Goal: Task Accomplishment & Management: Manage account settings

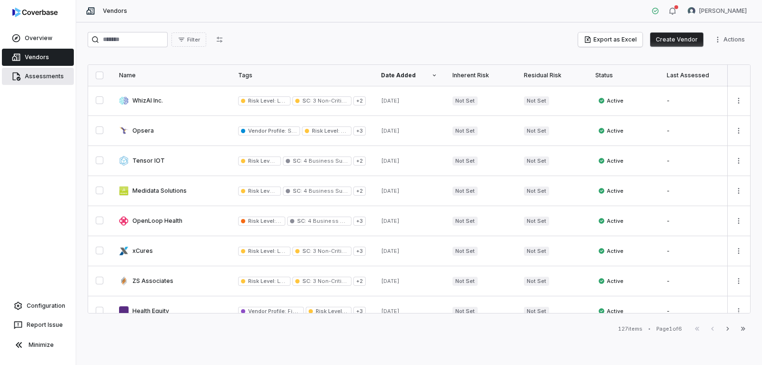
drag, startPoint x: 50, startPoint y: 74, endPoint x: 61, endPoint y: 72, distance: 11.7
click at [50, 74] on link "Assessments" at bounding box center [38, 76] width 72 height 17
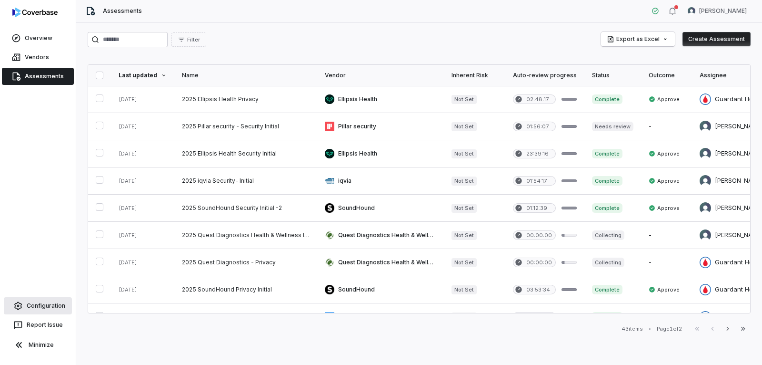
click at [42, 304] on link "Configuration" at bounding box center [38, 305] width 68 height 17
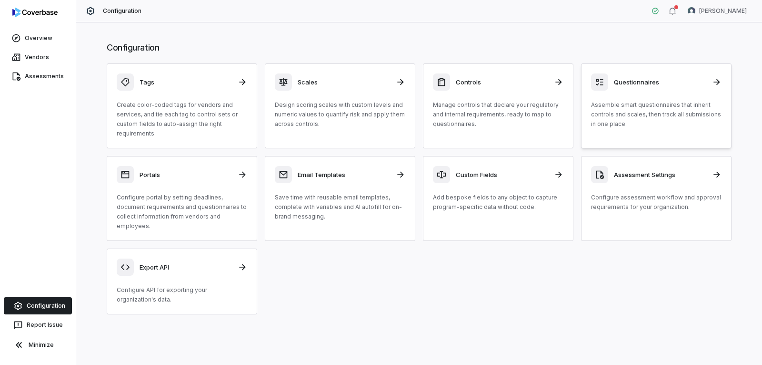
click at [721, 83] on icon at bounding box center [717, 82] width 10 height 10
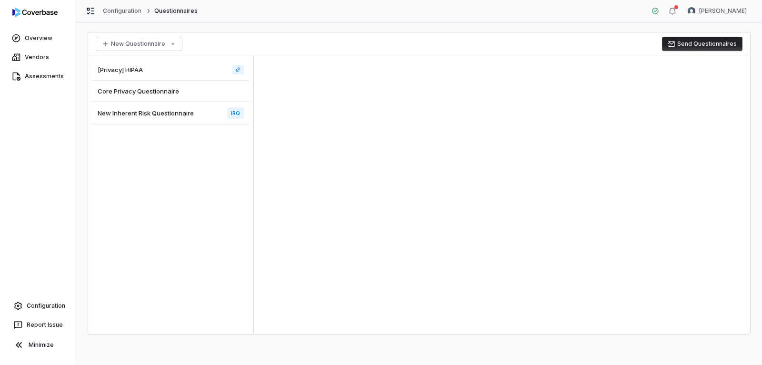
click at [157, 73] on div "[Privacy] HIPAA" at bounding box center [171, 69] width 158 height 21
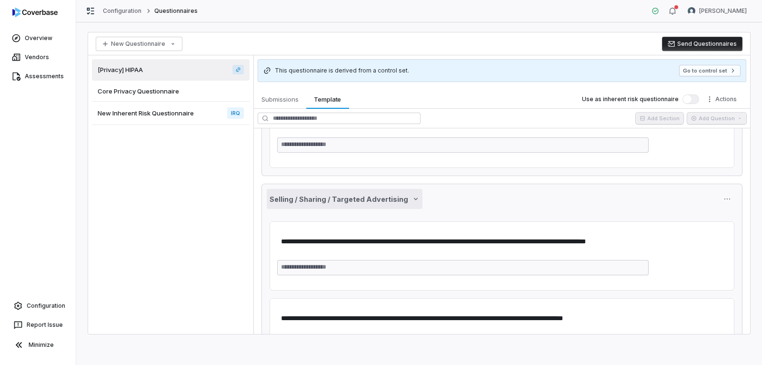
scroll to position [334, 0]
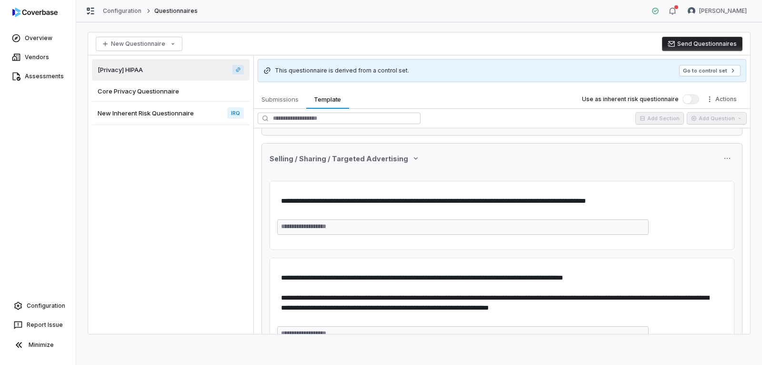
click at [147, 93] on span "Core Privacy Questionnaire" at bounding box center [138, 91] width 81 height 9
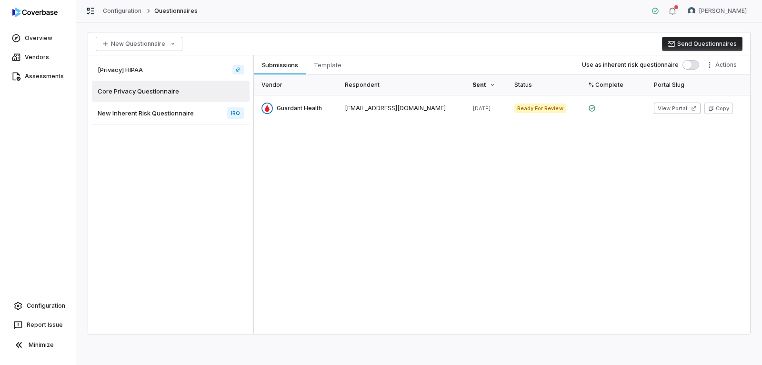
click at [145, 114] on span "New Inherent Risk Questionnaire" at bounding box center [146, 113] width 96 height 9
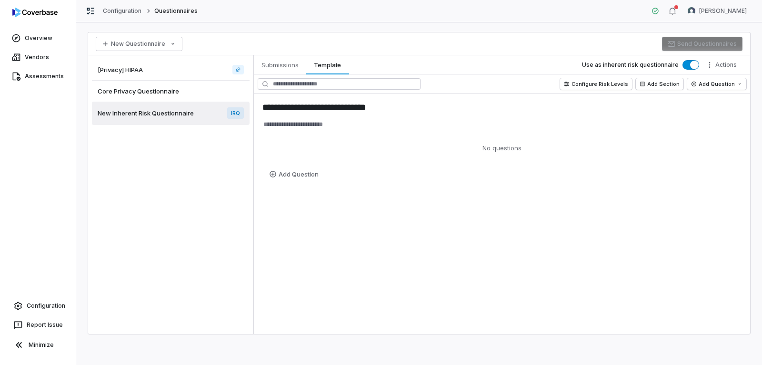
click at [140, 92] on span "Core Privacy Questionnaire" at bounding box center [138, 91] width 81 height 9
type textarea "*"
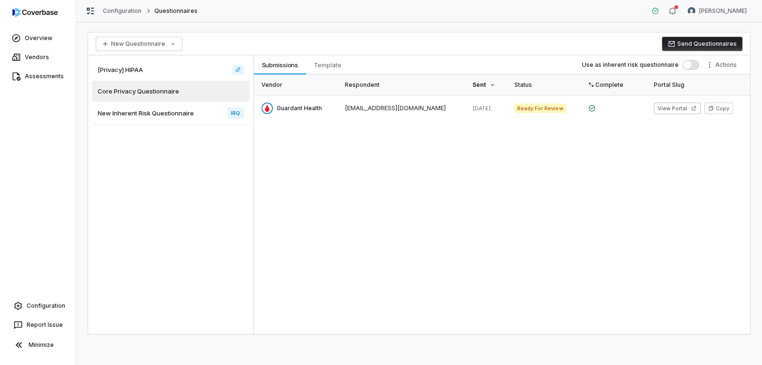
click at [689, 48] on button "Send Questionnaires" at bounding box center [702, 44] width 81 height 14
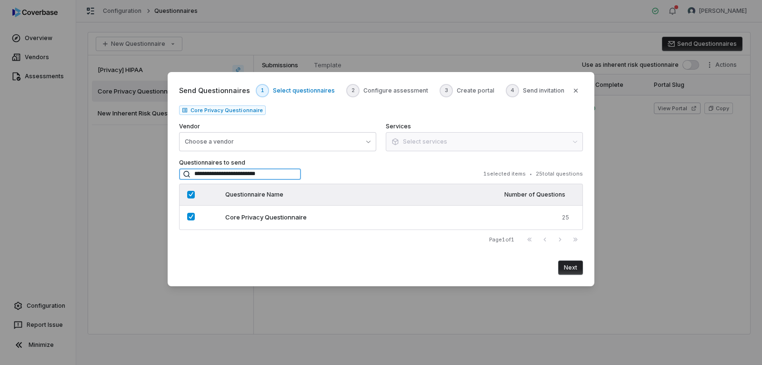
click at [275, 174] on input "**********" at bounding box center [240, 173] width 122 height 11
click at [574, 91] on icon "button" at bounding box center [576, 91] width 8 height 8
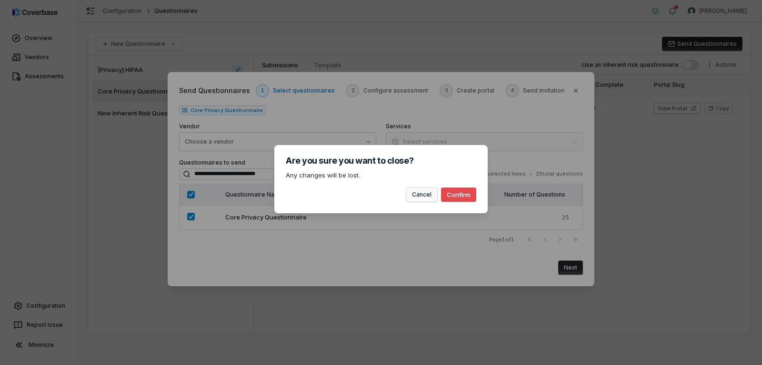
click at [430, 199] on button "Cancel" at bounding box center [421, 194] width 31 height 14
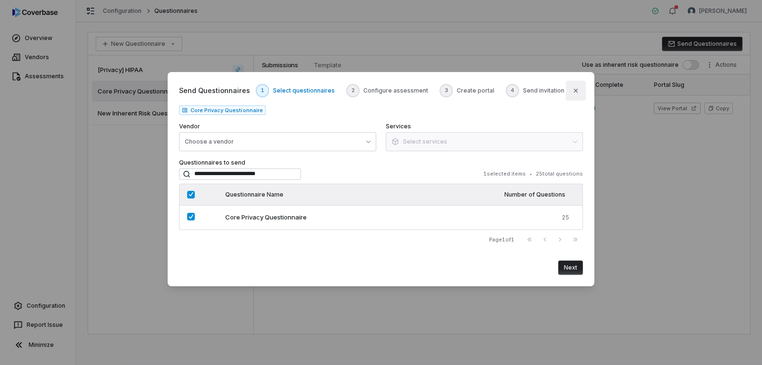
click at [575, 91] on icon "button" at bounding box center [576, 91] width 4 height 4
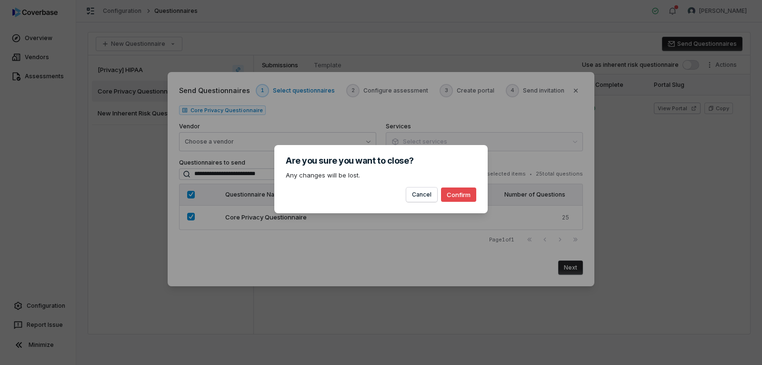
click at [465, 200] on button "Confirm" at bounding box center [458, 194] width 35 height 14
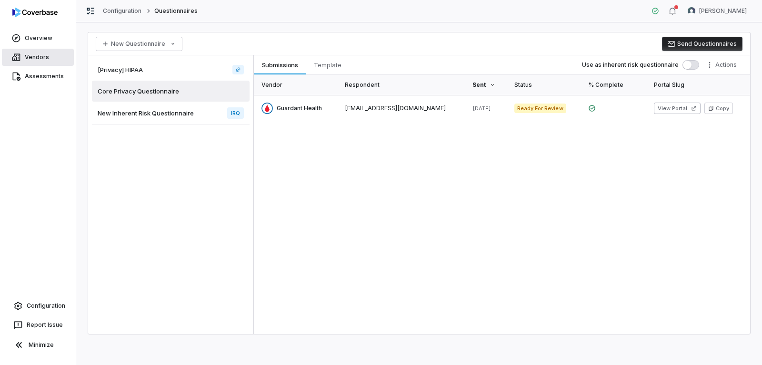
click at [35, 54] on link "Vendors" at bounding box center [38, 57] width 72 height 17
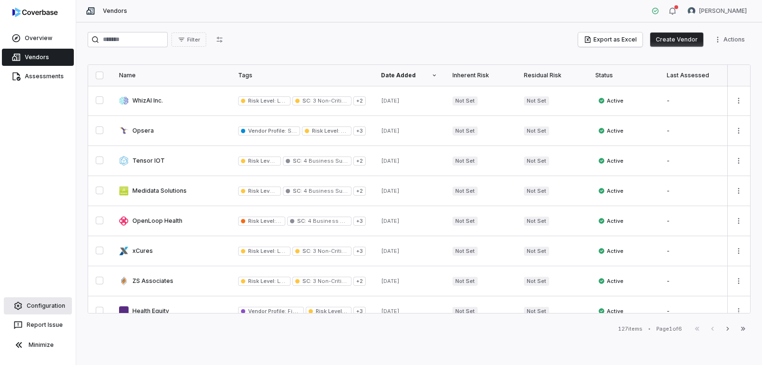
click at [37, 307] on link "Configuration" at bounding box center [38, 305] width 68 height 17
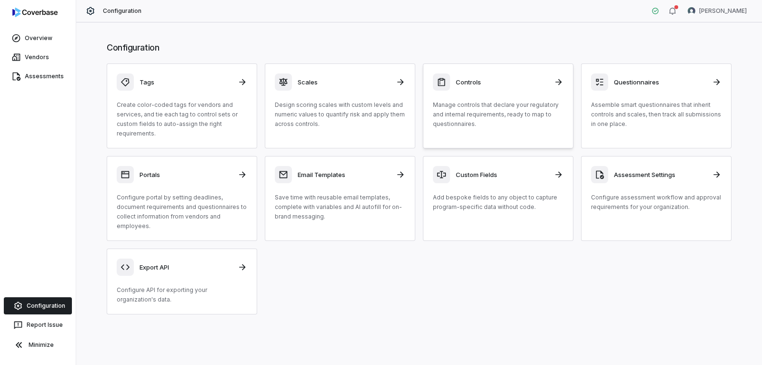
click at [560, 81] on icon at bounding box center [559, 82] width 10 height 10
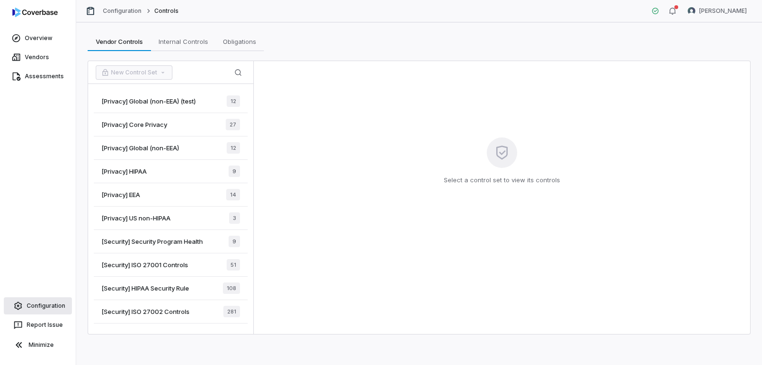
click at [32, 305] on link "Configuration" at bounding box center [38, 305] width 68 height 17
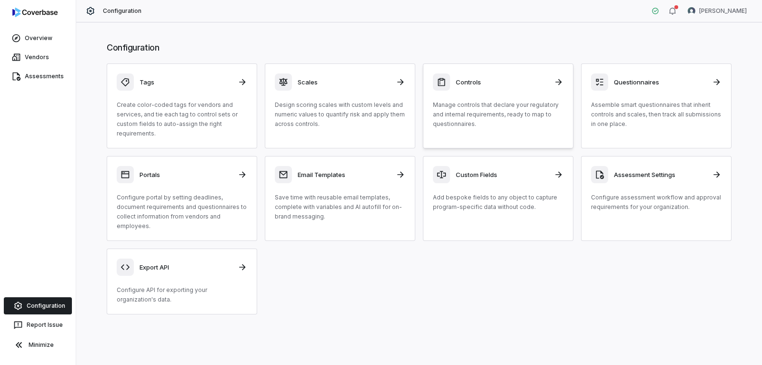
click at [560, 84] on icon at bounding box center [559, 82] width 10 height 10
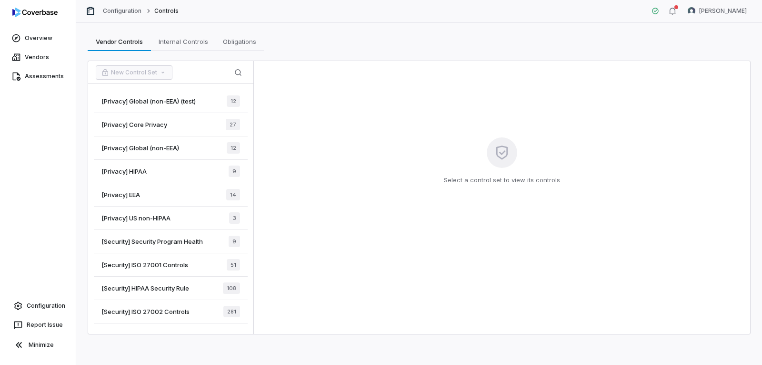
drag, startPoint x: 152, startPoint y: 309, endPoint x: 162, endPoint y: 309, distance: 10.0
click at [152, 309] on span "[Security] ISO 27002 Controls" at bounding box center [145, 311] width 88 height 9
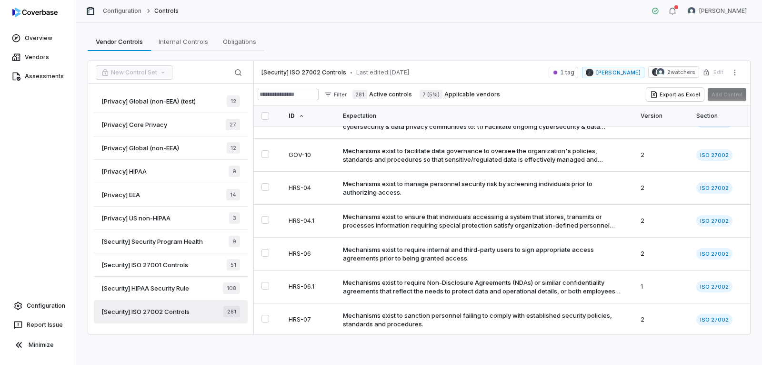
scroll to position [3002, 0]
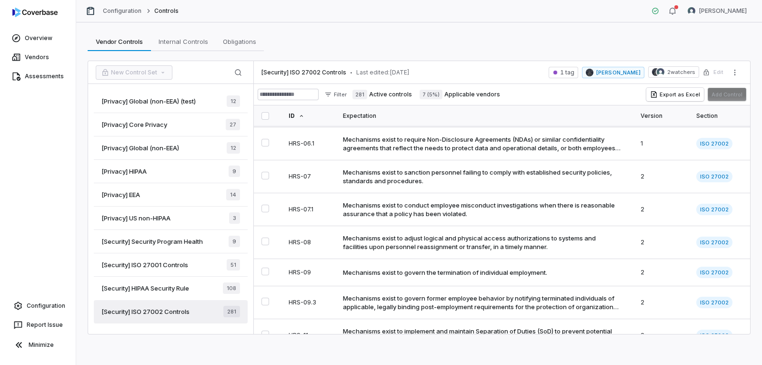
click at [141, 261] on span "[Security] ISO 27001 Controls" at bounding box center [144, 264] width 87 height 9
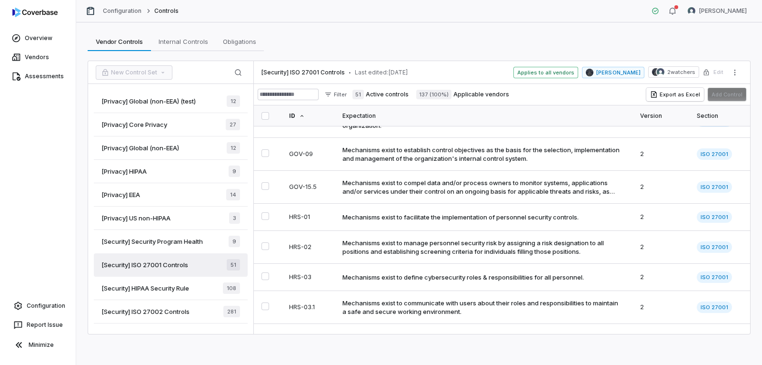
scroll to position [619, 0]
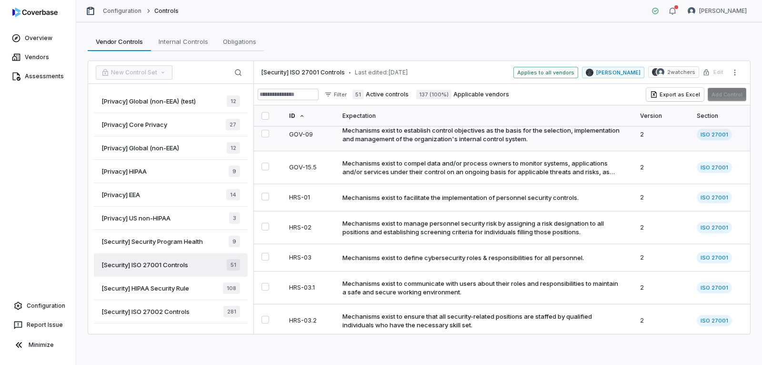
click at [268, 130] on button "Select GOV-09 control" at bounding box center [266, 134] width 8 height 8
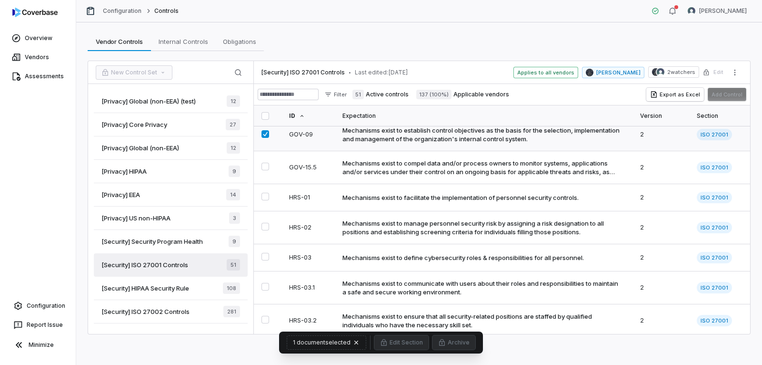
click at [264, 130] on button "Select GOV-09 control" at bounding box center [266, 134] width 8 height 8
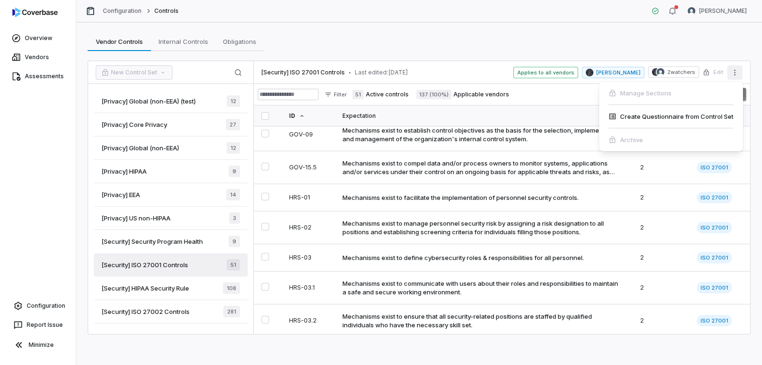
click at [737, 70] on icon "More actions" at bounding box center [735, 73] width 8 height 8
click at [52, 13] on img at bounding box center [34, 13] width 45 height 10
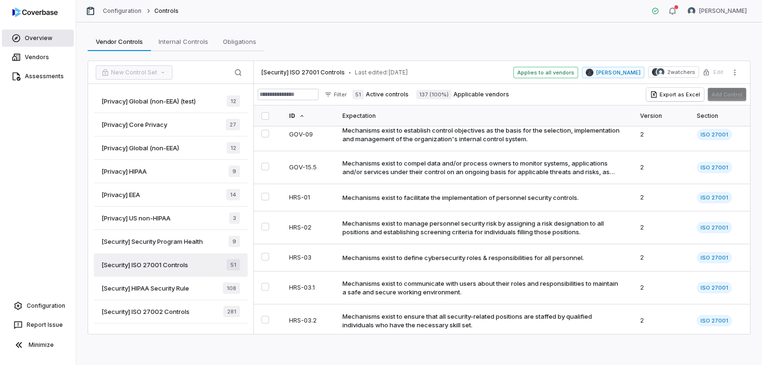
click at [32, 39] on link "Overview" at bounding box center [38, 38] width 72 height 17
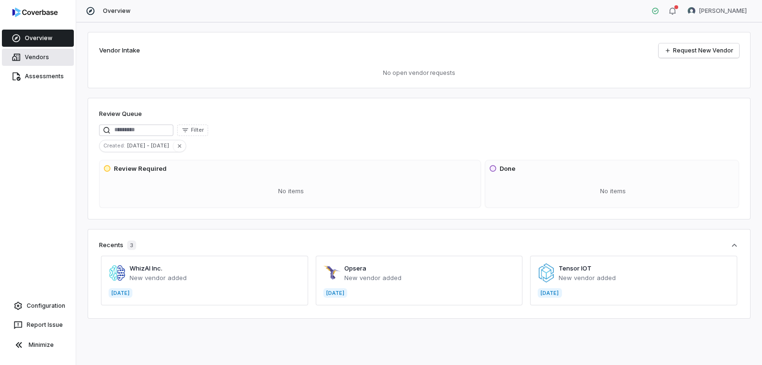
click at [39, 61] on link "Vendors" at bounding box center [38, 57] width 72 height 17
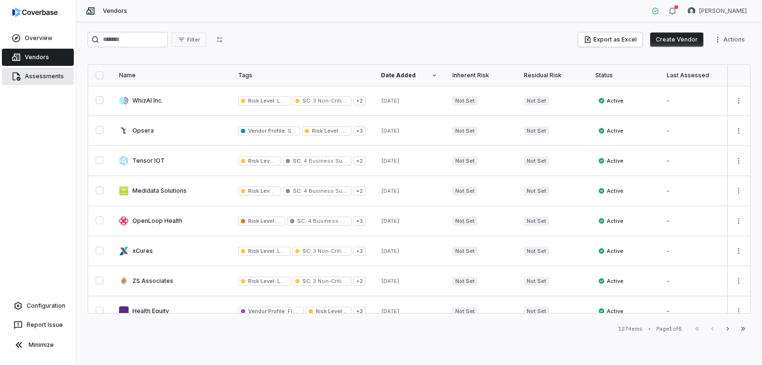
click at [52, 81] on link "Assessments" at bounding box center [38, 76] width 72 height 17
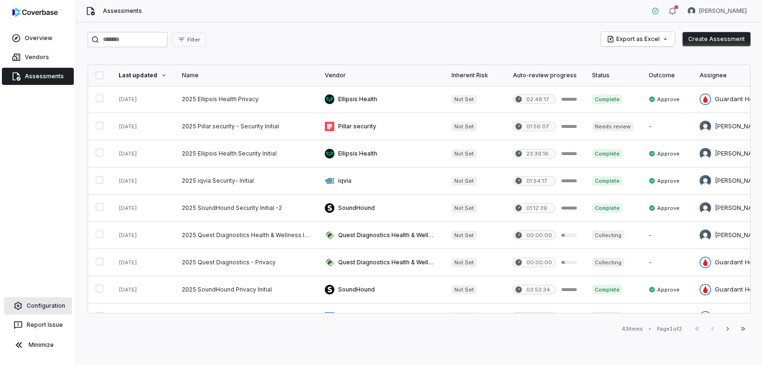
click at [47, 305] on link "Configuration" at bounding box center [38, 305] width 68 height 17
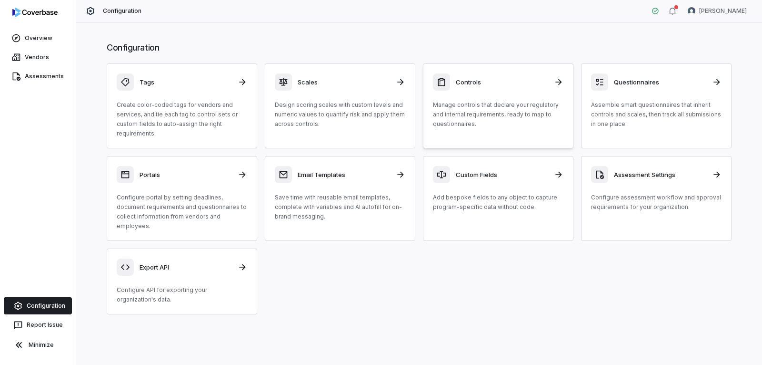
click at [514, 91] on div "Controls Manage controls that declare your regulatory and internal requirements…" at bounding box center [498, 100] width 131 height 55
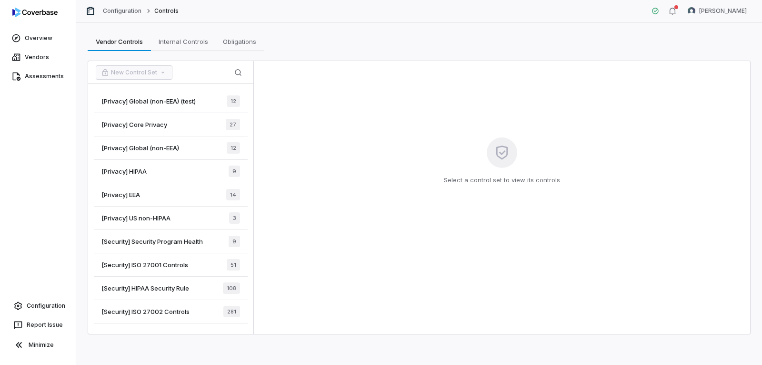
click at [164, 314] on span "[Security] ISO 27002 Controls" at bounding box center [145, 311] width 88 height 9
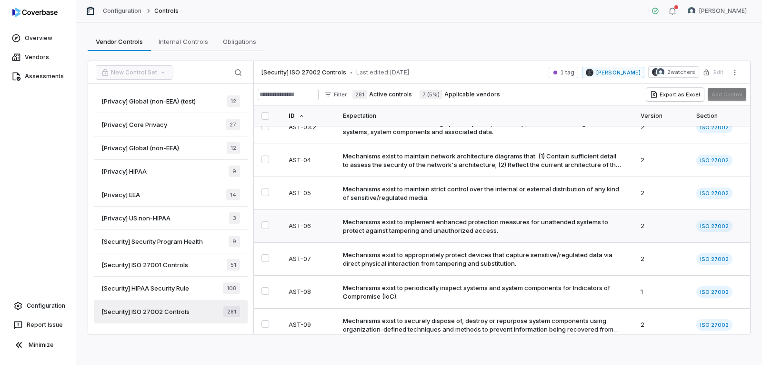
scroll to position [381, 0]
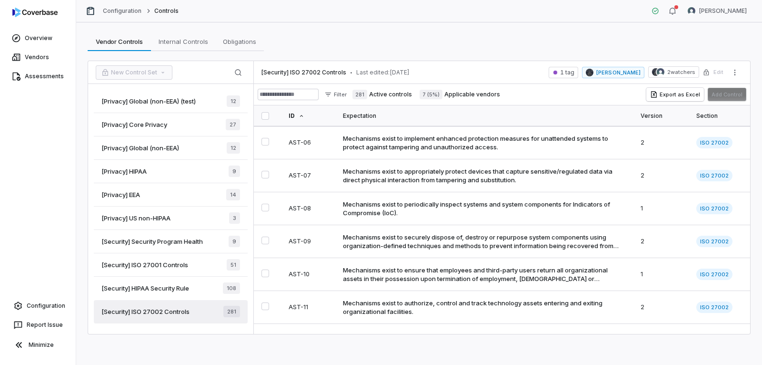
click at [170, 263] on span "[Security] ISO 27001 Controls" at bounding box center [144, 264] width 87 height 9
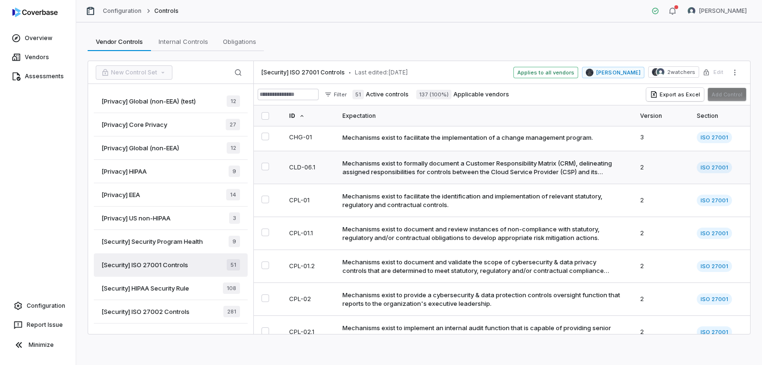
scroll to position [95, 0]
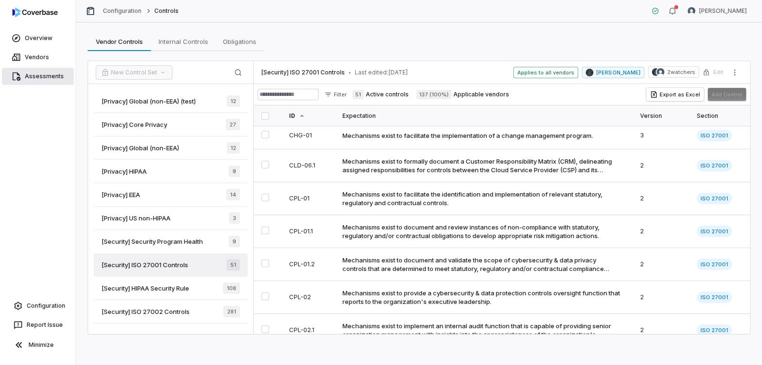
drag, startPoint x: 45, startPoint y: 73, endPoint x: 54, endPoint y: 73, distance: 9.1
click at [45, 73] on link "Assessments" at bounding box center [38, 76] width 72 height 17
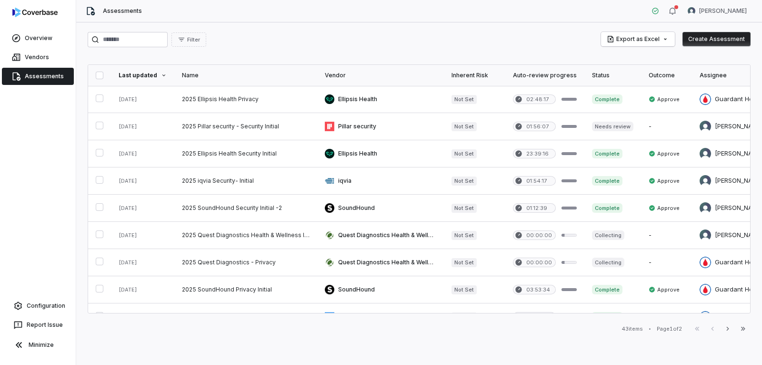
click at [727, 41] on button "Create Assessment" at bounding box center [717, 39] width 68 height 14
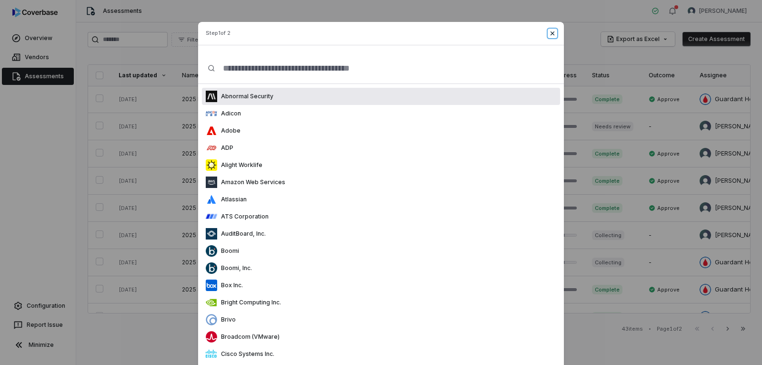
click at [553, 34] on icon "button" at bounding box center [553, 34] width 8 height 8
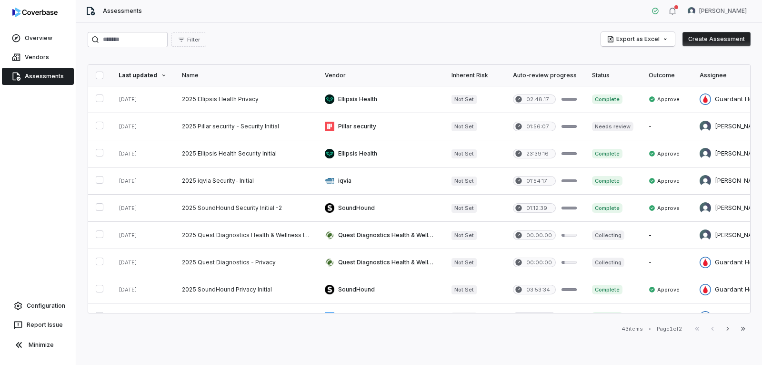
click at [711, 44] on button "Create Assessment" at bounding box center [717, 39] width 68 height 14
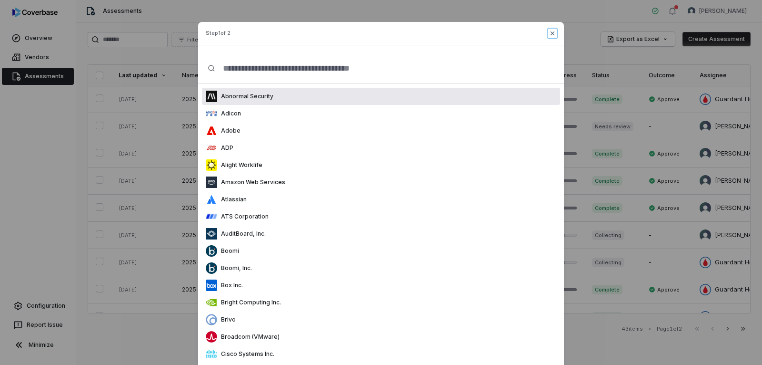
drag, startPoint x: 550, startPoint y: 34, endPoint x: 567, endPoint y: 48, distance: 22.0
click at [551, 34] on icon "button" at bounding box center [553, 33] width 4 height 4
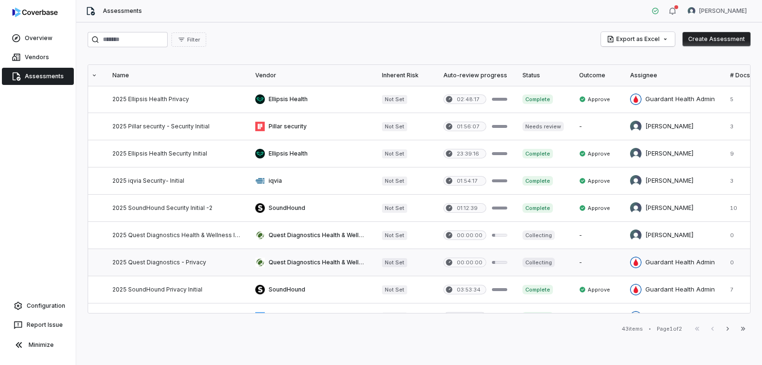
scroll to position [0, 74]
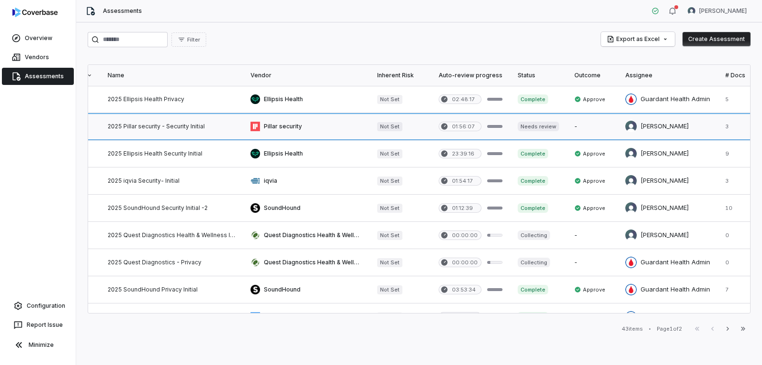
click at [164, 123] on link at bounding box center [171, 126] width 143 height 27
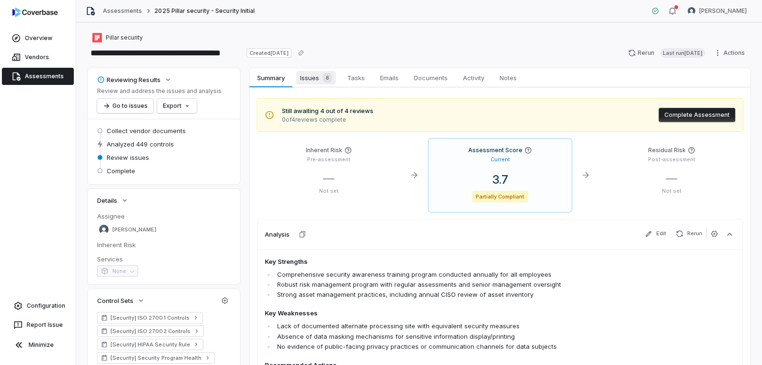
click at [309, 80] on span "Issues 8" at bounding box center [316, 77] width 40 height 13
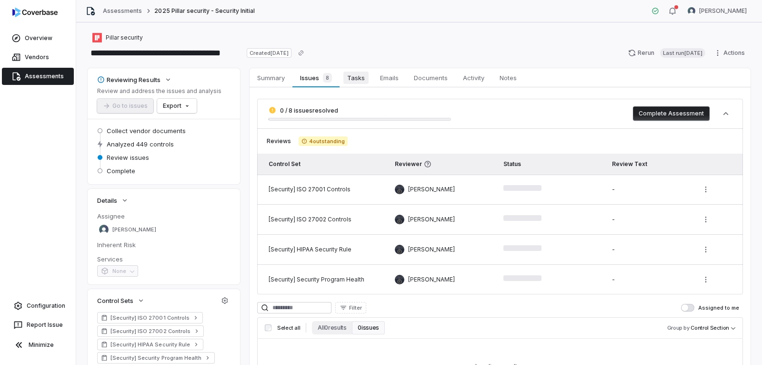
drag, startPoint x: 355, startPoint y: 80, endPoint x: 365, endPoint y: 80, distance: 10.0
click at [355, 79] on span "Tasks" at bounding box center [356, 77] width 25 height 12
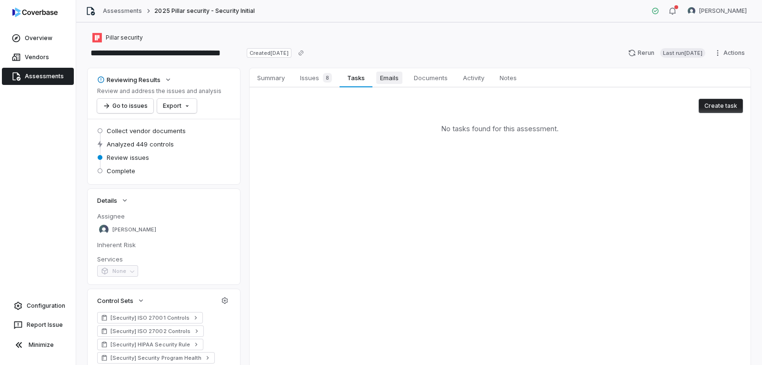
click at [391, 83] on span "Emails" at bounding box center [389, 77] width 26 height 12
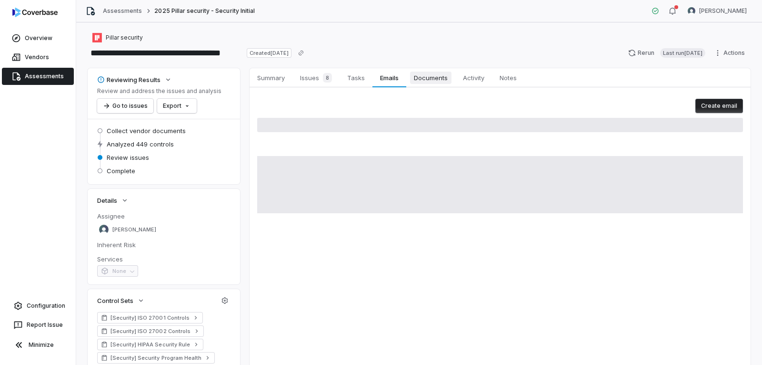
click at [430, 82] on span "Documents" at bounding box center [430, 77] width 41 height 12
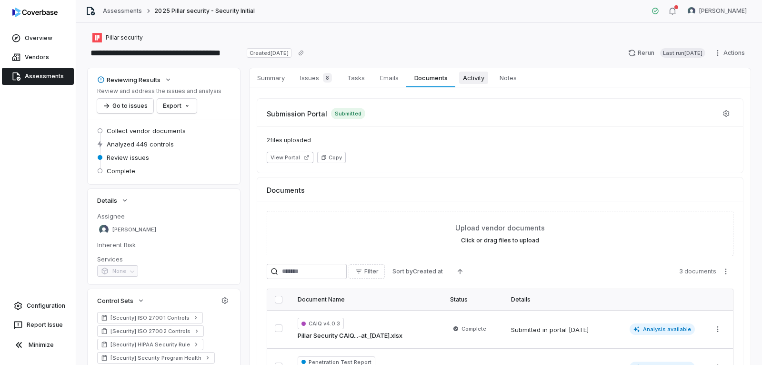
drag, startPoint x: 474, startPoint y: 79, endPoint x: 495, endPoint y: 81, distance: 21.1
click at [474, 79] on span "Activity" at bounding box center [473, 77] width 29 height 12
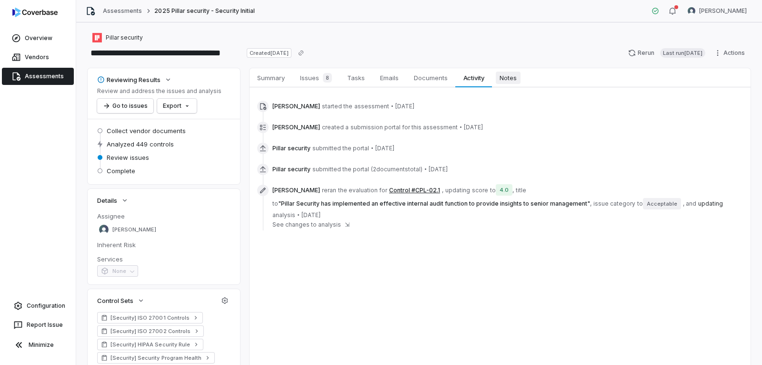
click at [509, 81] on span "Notes" at bounding box center [508, 77] width 25 height 12
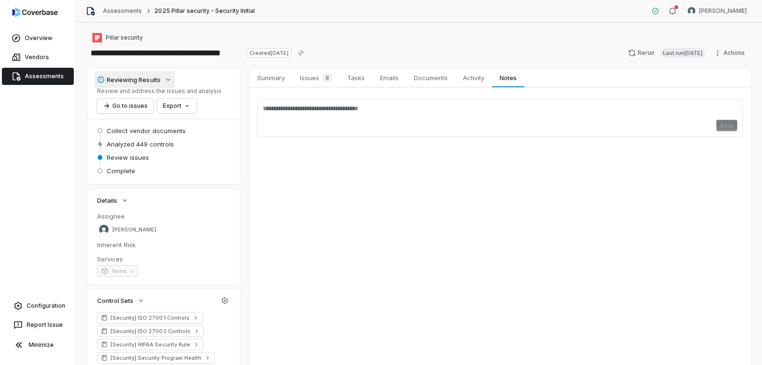
click at [168, 81] on icon "button" at bounding box center [168, 80] width 8 height 8
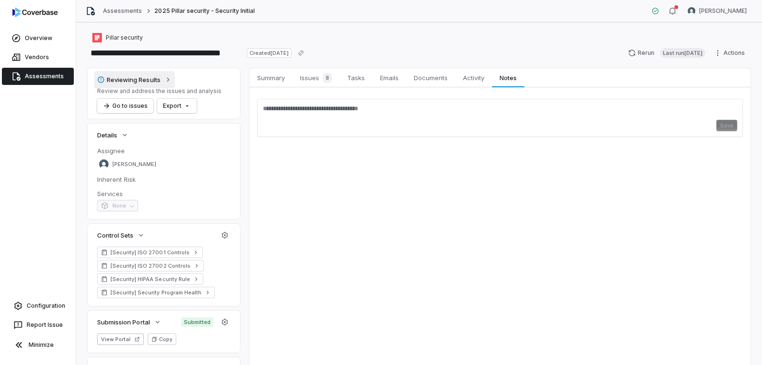
click at [174, 80] on button "Reviewing Results" at bounding box center [134, 79] width 81 height 17
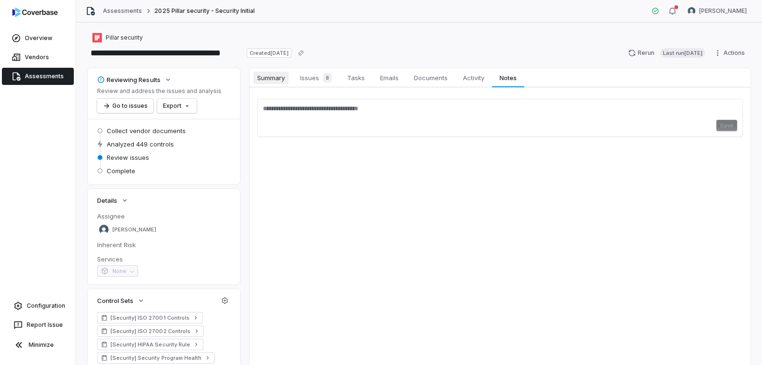
click at [280, 81] on span "Summary" at bounding box center [271, 77] width 35 height 12
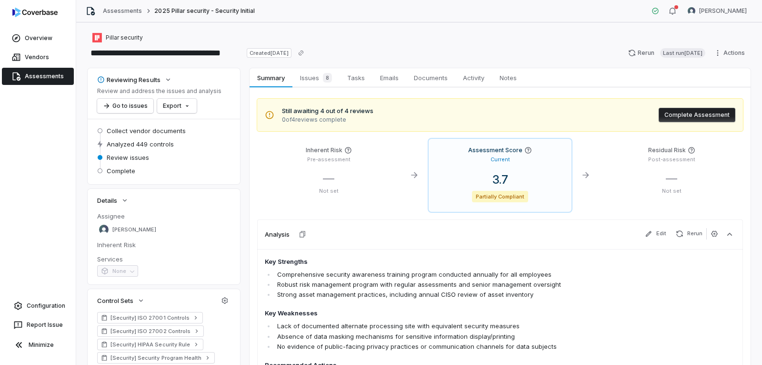
click at [132, 172] on span "Complete" at bounding box center [121, 170] width 29 height 9
click at [132, 10] on link "Assessments" at bounding box center [122, 11] width 39 height 8
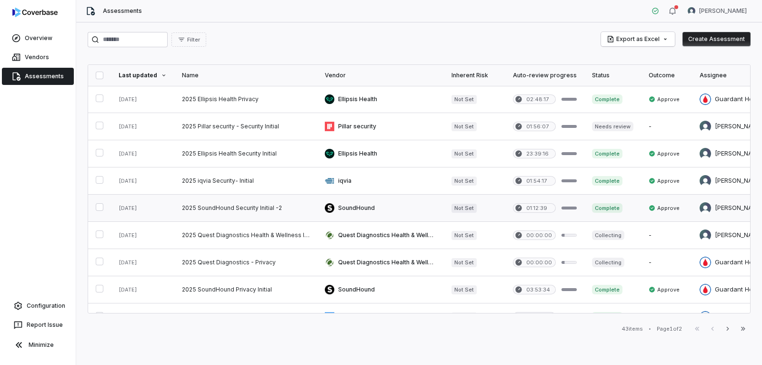
click at [229, 207] on link at bounding box center [245, 207] width 143 height 27
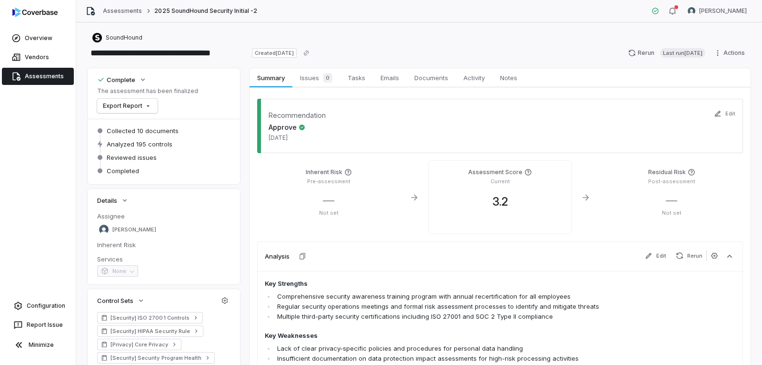
click at [51, 74] on link "Assessments" at bounding box center [38, 76] width 72 height 17
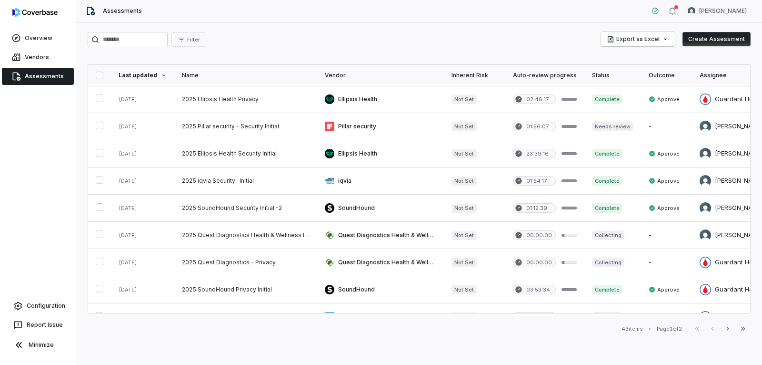
click at [712, 40] on button "Create Assessment" at bounding box center [717, 39] width 68 height 14
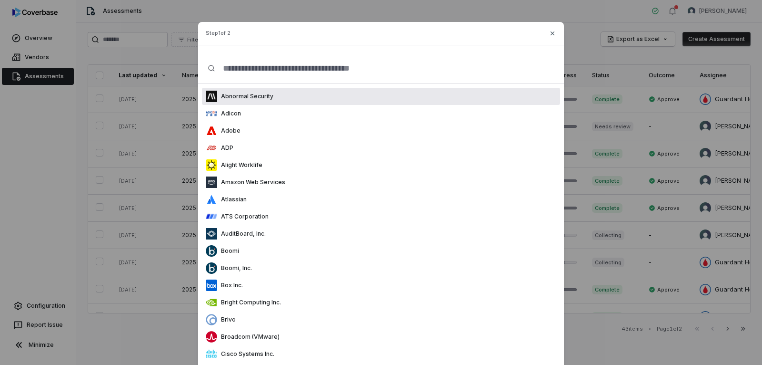
click at [555, 37] on div "Step 1 of 2" at bounding box center [381, 39] width 366 height 12
click at [550, 32] on icon "button" at bounding box center [553, 34] width 8 height 8
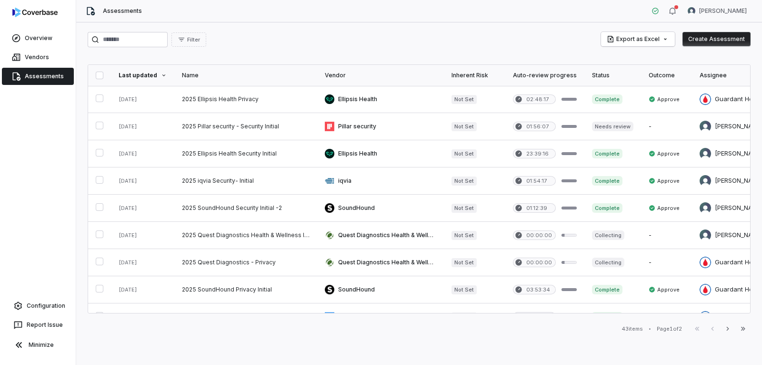
click at [726, 40] on button "Create Assessment" at bounding box center [717, 39] width 68 height 14
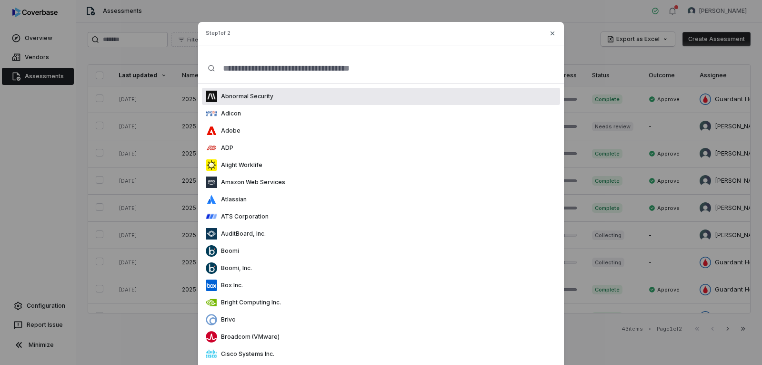
click at [357, 70] on input "text" at bounding box center [384, 68] width 339 height 30
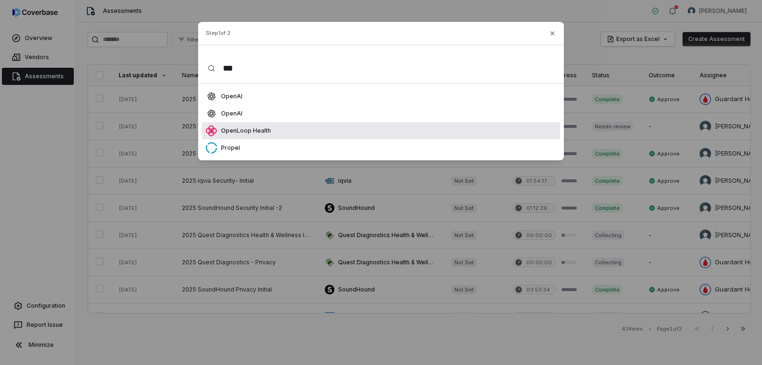
type input "***"
click at [299, 137] on div "OpenLoop Health" at bounding box center [381, 130] width 358 height 17
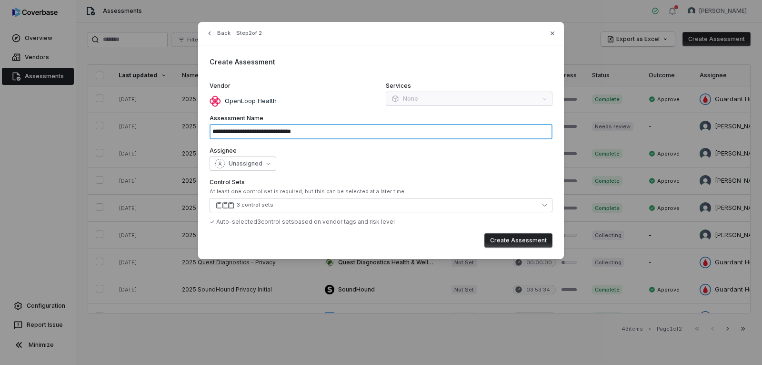
click at [341, 132] on input "**********" at bounding box center [381, 131] width 343 height 15
click at [341, 133] on input "**********" at bounding box center [381, 131] width 343 height 15
drag, startPoint x: 356, startPoint y: 132, endPoint x: 331, endPoint y: 130, distance: 24.9
click at [331, 130] on input "**********" at bounding box center [381, 131] width 343 height 15
type input "**********"
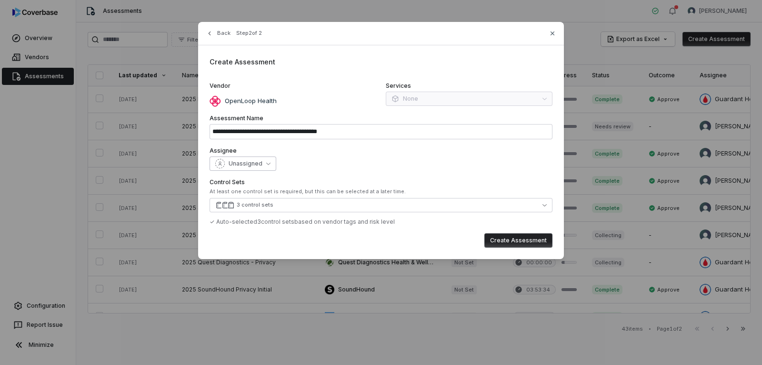
click at [267, 160] on button "Unassigned" at bounding box center [243, 163] width 67 height 14
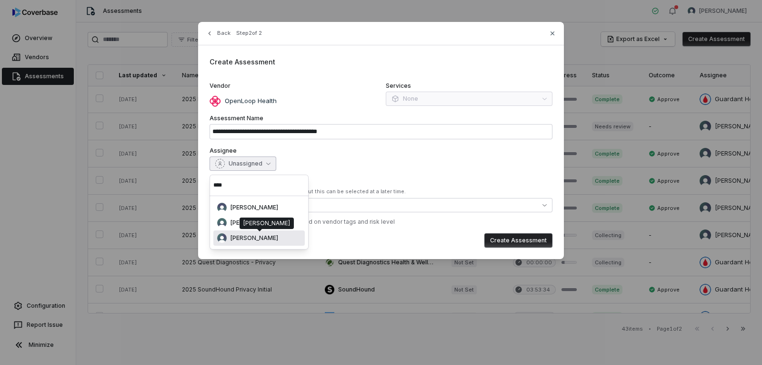
type input "****"
click at [260, 240] on span "[PERSON_NAME]" at bounding box center [255, 238] width 48 height 8
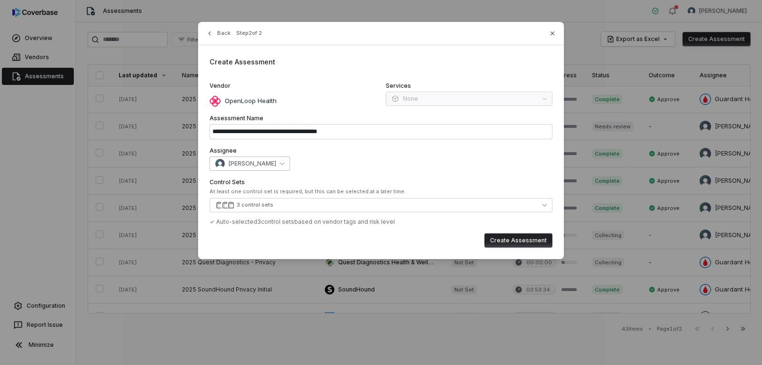
click at [264, 160] on button "[PERSON_NAME]" at bounding box center [250, 163] width 81 height 14
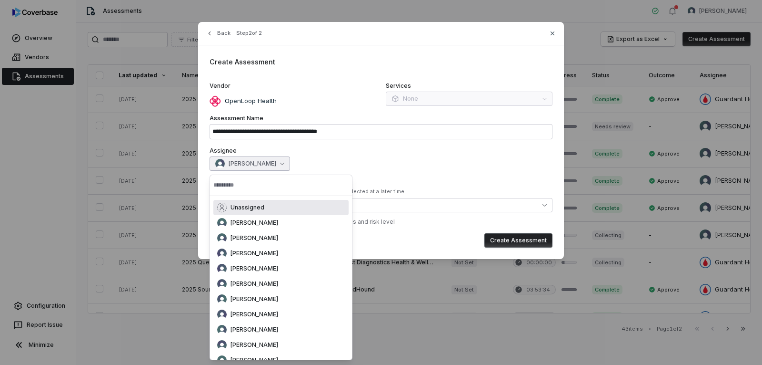
click at [250, 184] on input "text" at bounding box center [280, 184] width 135 height 21
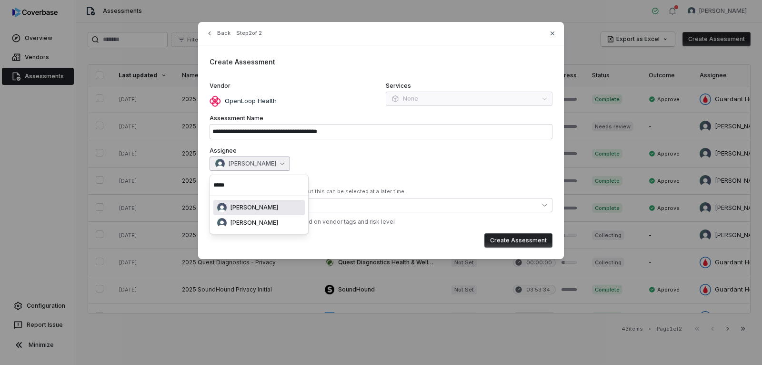
type input "*****"
click at [265, 209] on div "[PERSON_NAME]" at bounding box center [259, 208] width 84 height 10
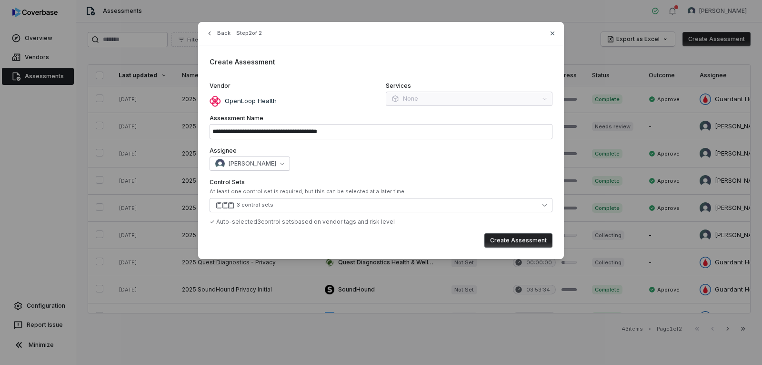
click at [351, 160] on div "[PERSON_NAME]" at bounding box center [381, 163] width 343 height 14
click at [543, 206] on icon "button" at bounding box center [545, 205] width 4 height 4
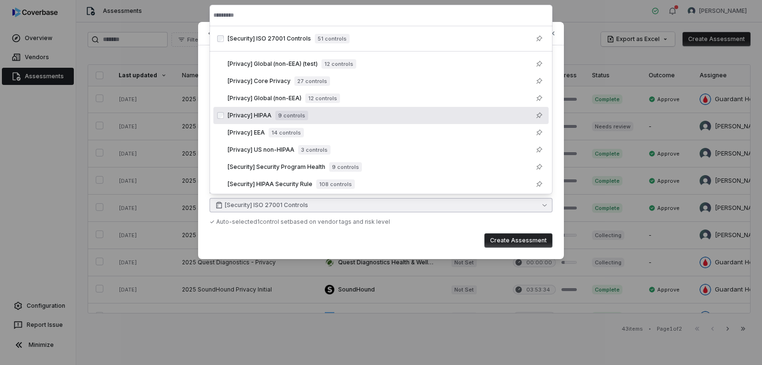
scroll to position [20, 0]
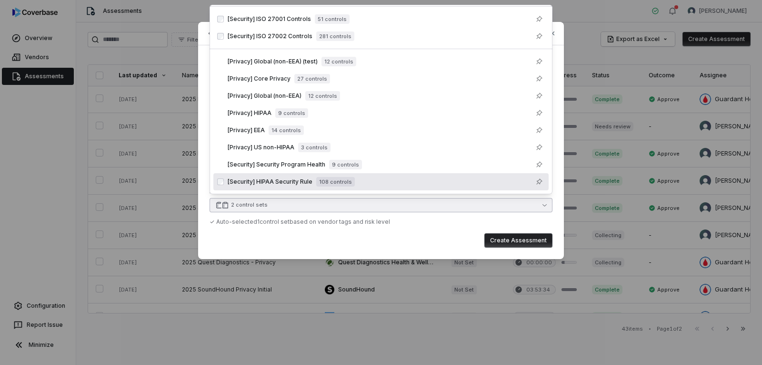
click at [287, 182] on span "[Security] HIPAA Security Rule" at bounding box center [270, 182] width 85 height 8
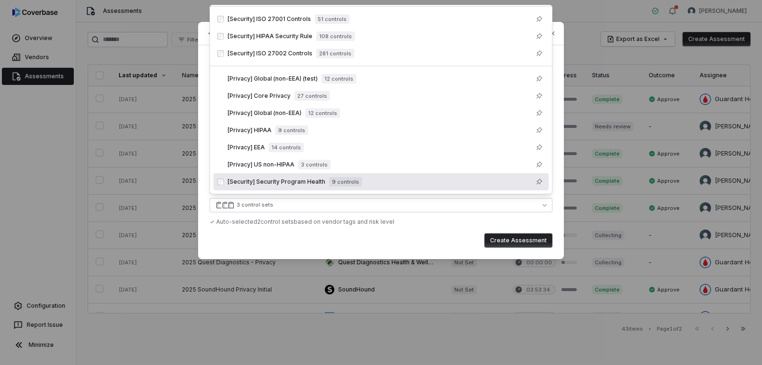
click at [513, 242] on button "Create Assessment" at bounding box center [519, 240] width 68 height 14
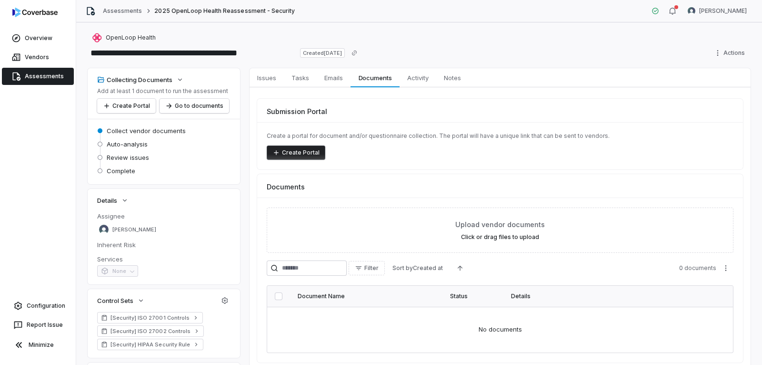
drag, startPoint x: 311, startPoint y: 154, endPoint x: 316, endPoint y: 155, distance: 5.3
click at [311, 154] on button "Create Portal" at bounding box center [296, 152] width 59 height 14
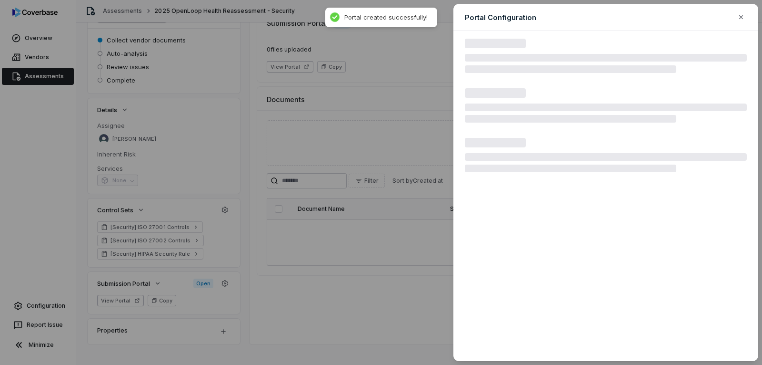
scroll to position [101, 0]
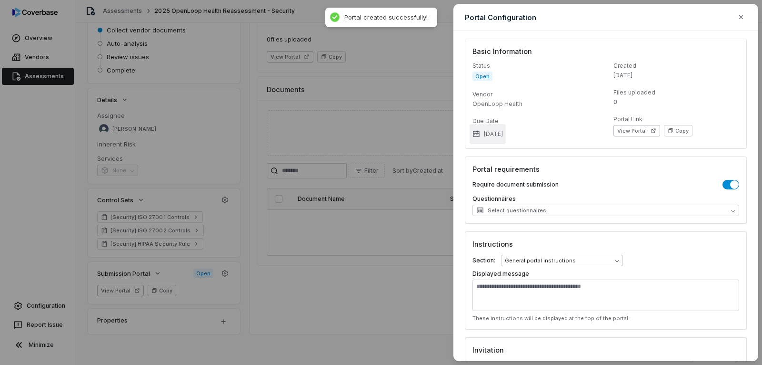
click at [492, 134] on button "[DATE]" at bounding box center [488, 134] width 36 height 20
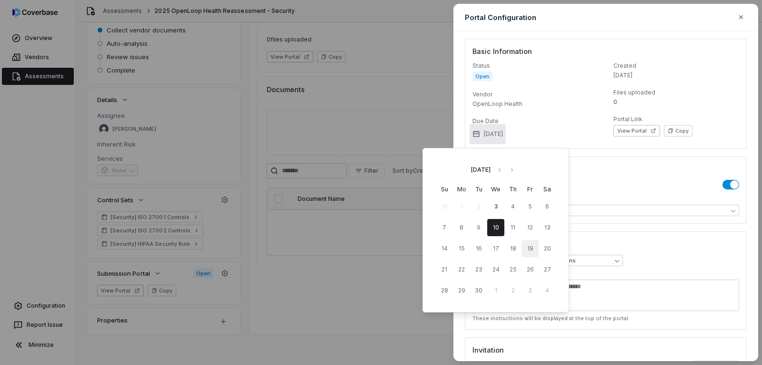
click at [535, 251] on button "19" at bounding box center [530, 248] width 17 height 17
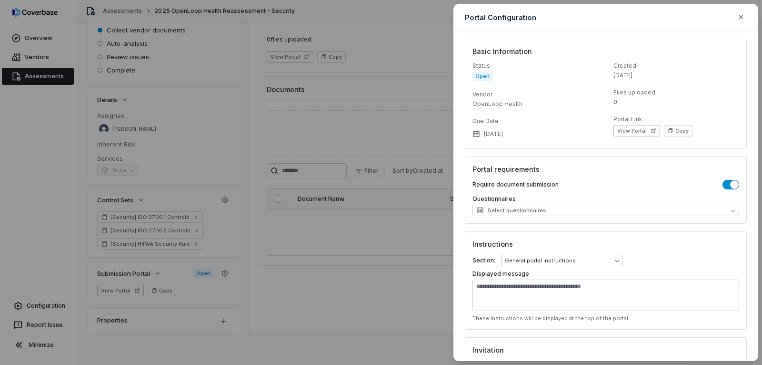
scroll to position [48, 0]
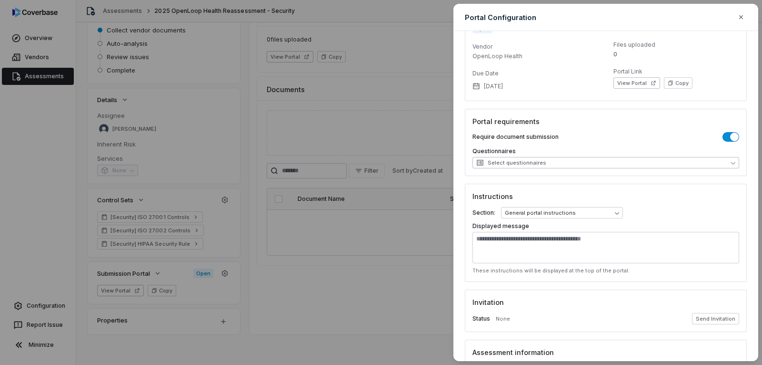
click at [705, 165] on button "Select questionnaires" at bounding box center [606, 162] width 267 height 11
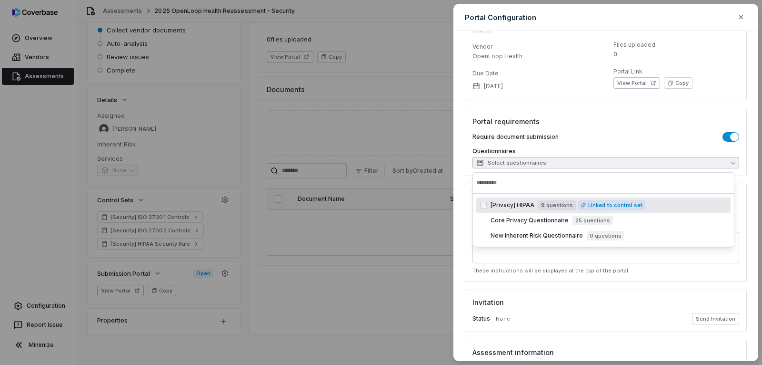
click at [705, 166] on button "Select questionnaires" at bounding box center [606, 162] width 267 height 11
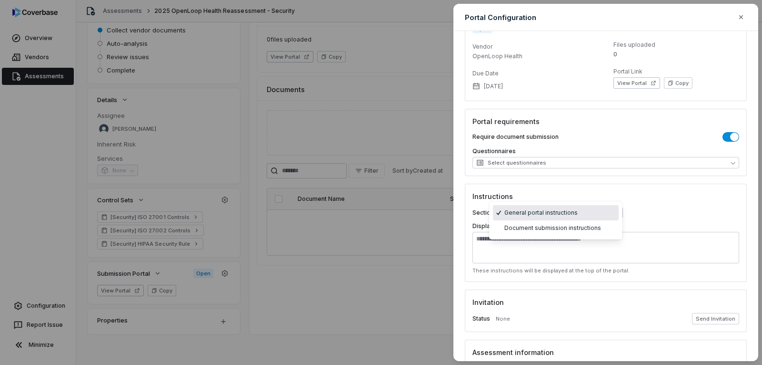
click at [619, 213] on body "**********" at bounding box center [381, 182] width 762 height 365
select select "**********"
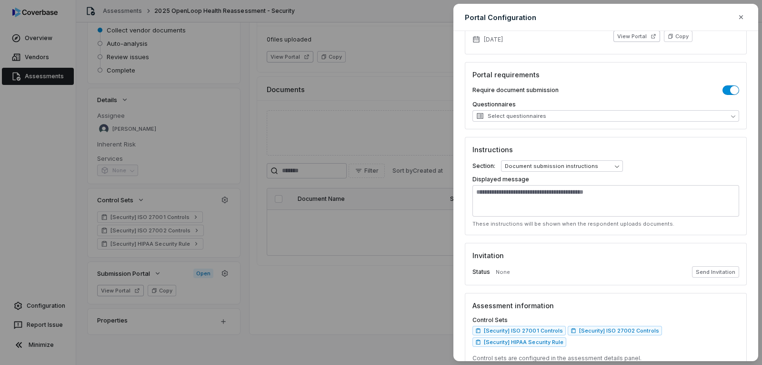
scroll to position [95, 0]
click at [717, 272] on button "Send Invitation" at bounding box center [715, 270] width 47 height 11
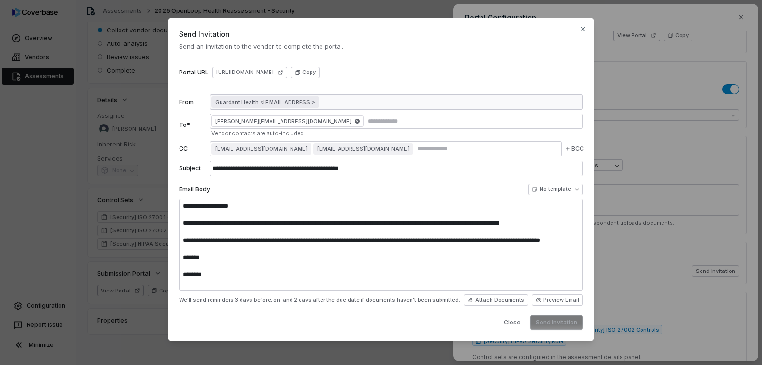
type textarea "**********"
drag, startPoint x: 214, startPoint y: 120, endPoint x: 274, endPoint y: 128, distance: 61.1
click at [274, 128] on div "[PERSON_NAME][EMAIL_ADDRESS][DOMAIN_NAME]" at bounding box center [397, 120] width 374 height 15
click at [391, 153] on div "[EMAIL_ADDRESS][DOMAIN_NAME] [EMAIL_ADDRESS][DOMAIN_NAME]" at bounding box center [386, 148] width 353 height 15
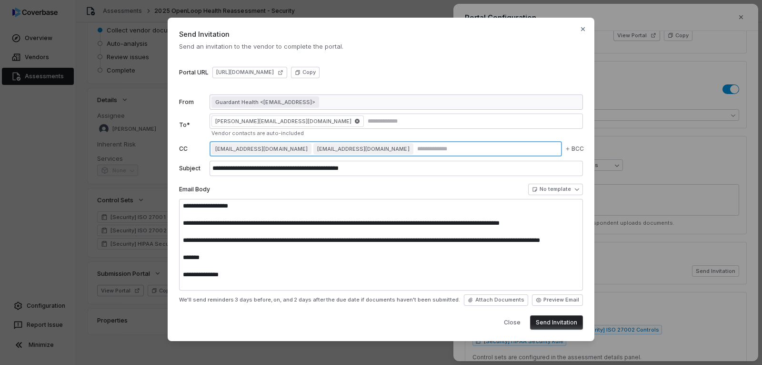
click at [416, 149] on input "text" at bounding box center [488, 149] width 145 height 8
click at [579, 192] on body "**********" at bounding box center [381, 182] width 762 height 365
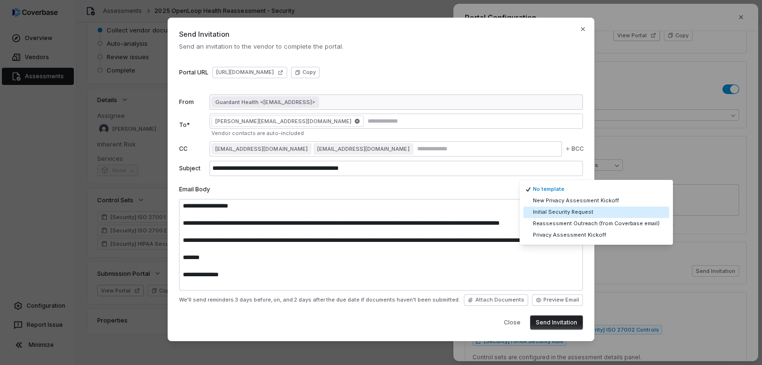
select select "**********"
type input "**********"
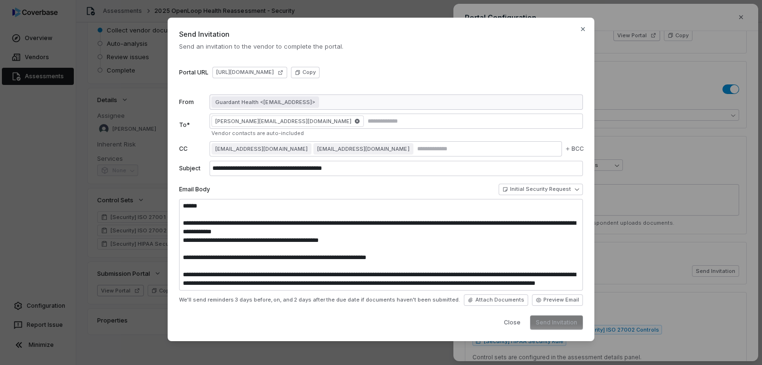
type textarea "**********"
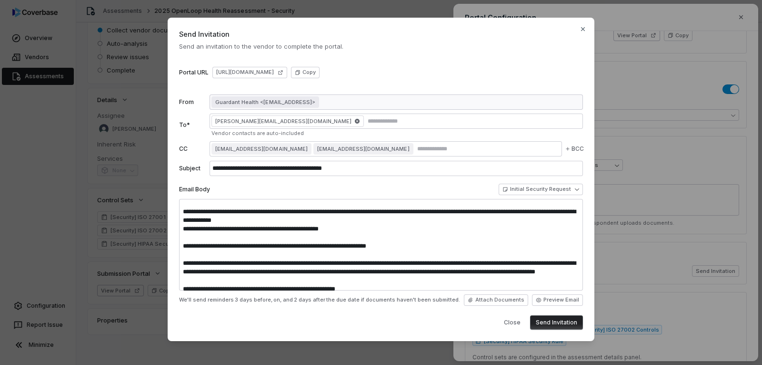
scroll to position [0, 0]
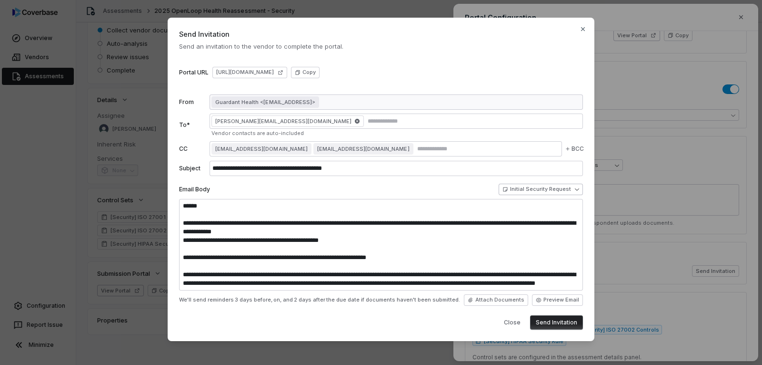
click at [580, 192] on body "**********" at bounding box center [381, 182] width 762 height 365
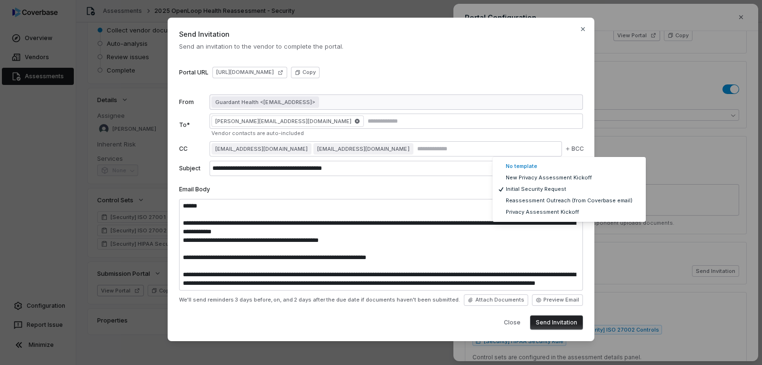
click at [471, 251] on div "**********" at bounding box center [381, 182] width 762 height 360
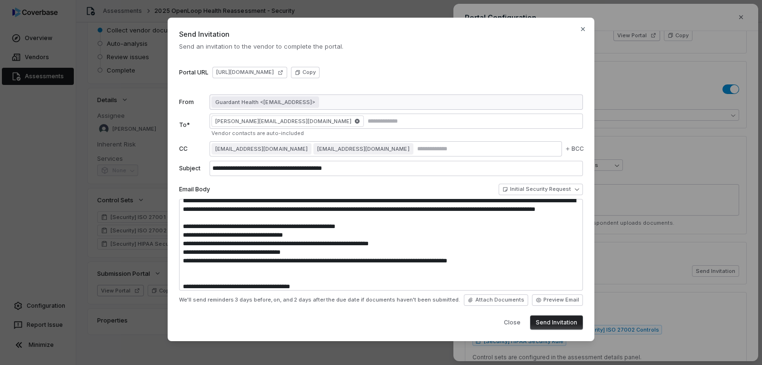
scroll to position [95, 0]
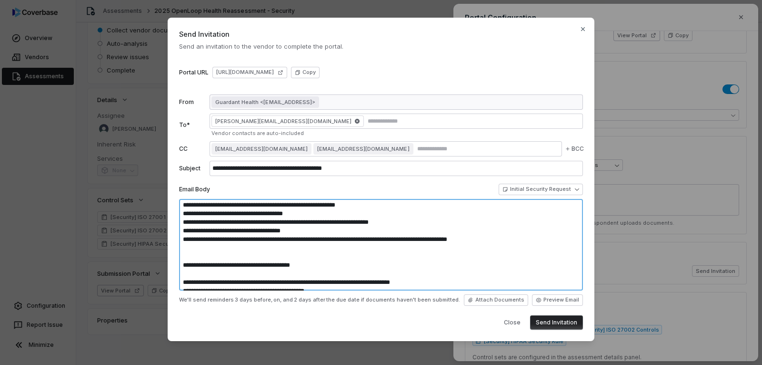
drag, startPoint x: 310, startPoint y: 221, endPoint x: 178, endPoint y: 219, distance: 132.0
click at [178, 219] on div "**********" at bounding box center [381, 179] width 427 height 323
drag, startPoint x: 408, startPoint y: 230, endPoint x: 248, endPoint y: 231, distance: 159.6
click at [248, 231] on textarea at bounding box center [381, 244] width 404 height 91
drag, startPoint x: 312, startPoint y: 241, endPoint x: 226, endPoint y: 237, distance: 85.9
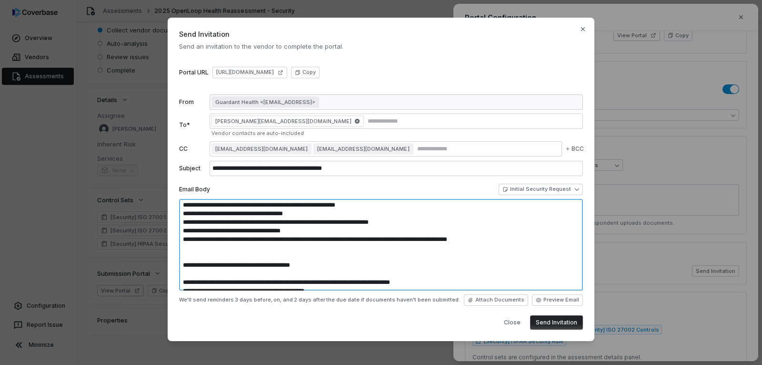
click at [226, 237] on textarea at bounding box center [381, 244] width 404 height 91
drag, startPoint x: 512, startPoint y: 250, endPoint x: 398, endPoint y: 244, distance: 113.6
click at [398, 244] on textarea at bounding box center [381, 244] width 404 height 91
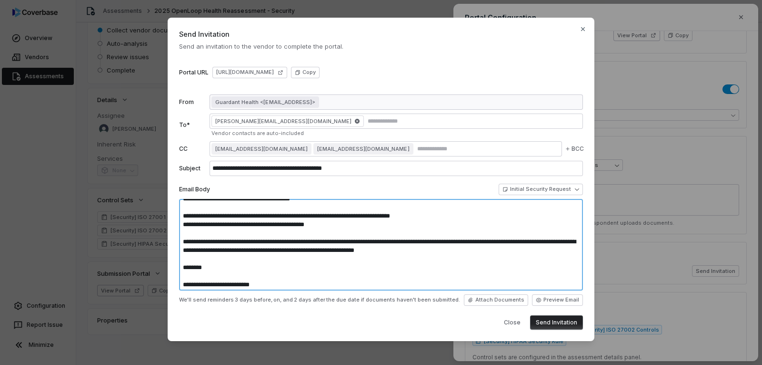
scroll to position [172, 0]
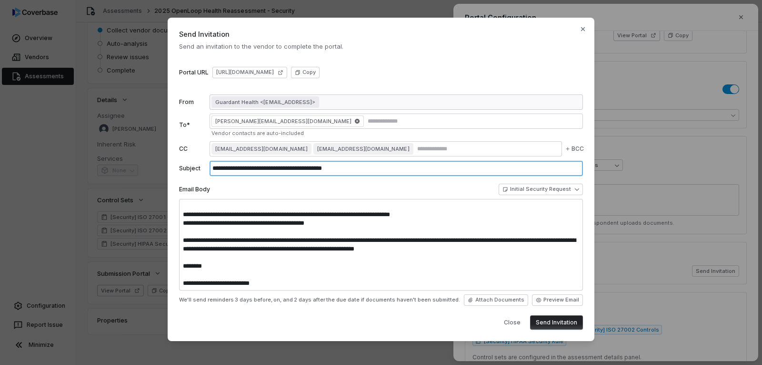
drag, startPoint x: 351, startPoint y: 168, endPoint x: 249, endPoint y: 162, distance: 101.7
click at [249, 162] on input "**********" at bounding box center [397, 168] width 374 height 15
click at [556, 321] on button "Send Invitation" at bounding box center [556, 322] width 53 height 14
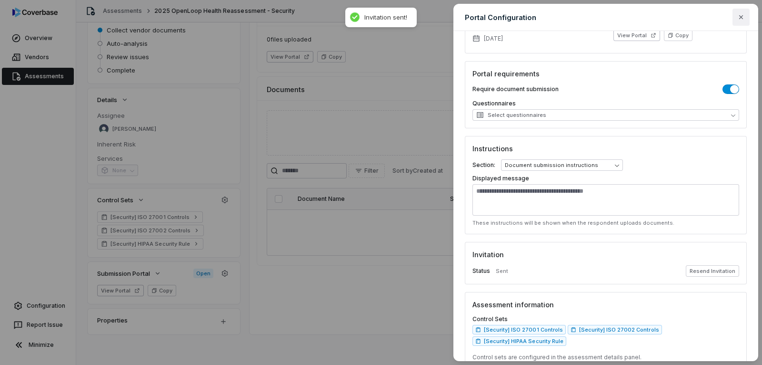
click at [742, 17] on icon "button" at bounding box center [742, 17] width 8 height 8
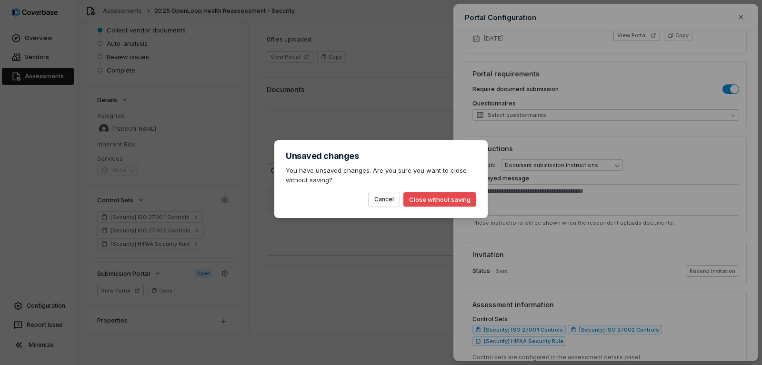
click at [400, 82] on div "Unsaved changes You have unsaved changes. Are you sure you want to close withou…" at bounding box center [381, 182] width 762 height 365
click at [385, 198] on button "Cancel" at bounding box center [384, 199] width 31 height 14
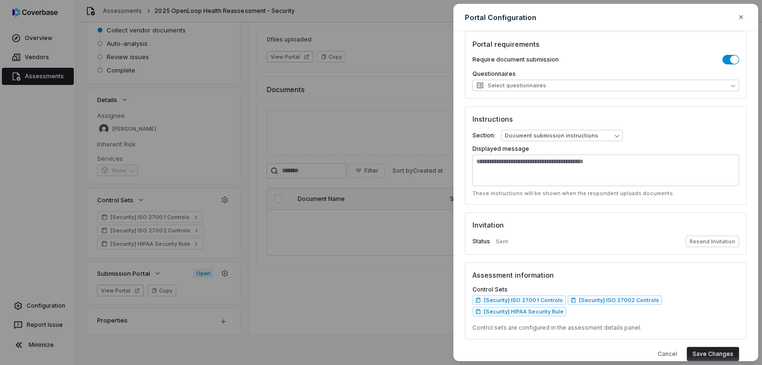
scroll to position [140, 0]
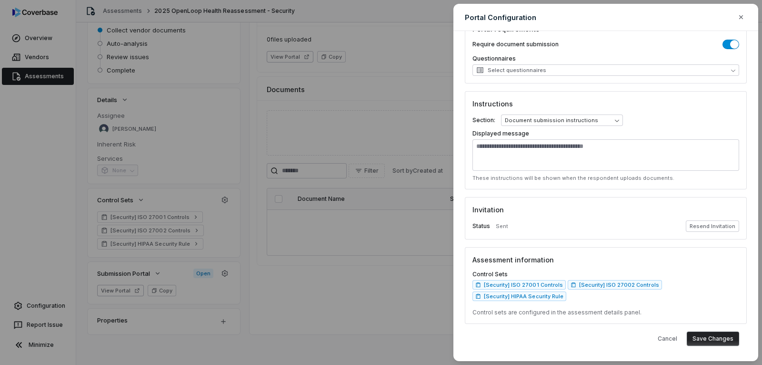
click at [711, 339] on button "Save Changes" at bounding box center [713, 338] width 52 height 14
select select "*******"
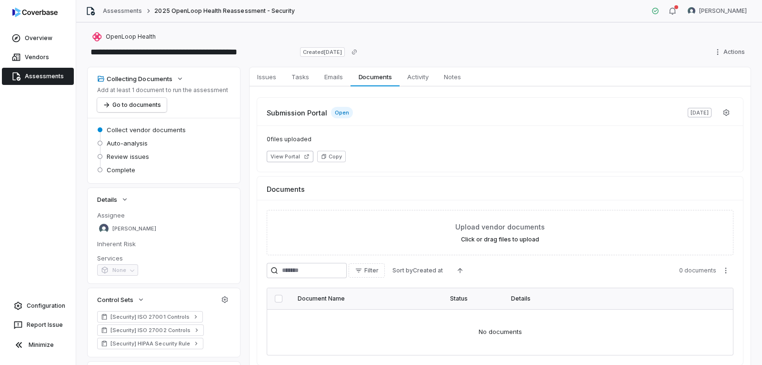
scroll to position [0, 0]
click at [45, 73] on link "Assessments" at bounding box center [38, 76] width 72 height 17
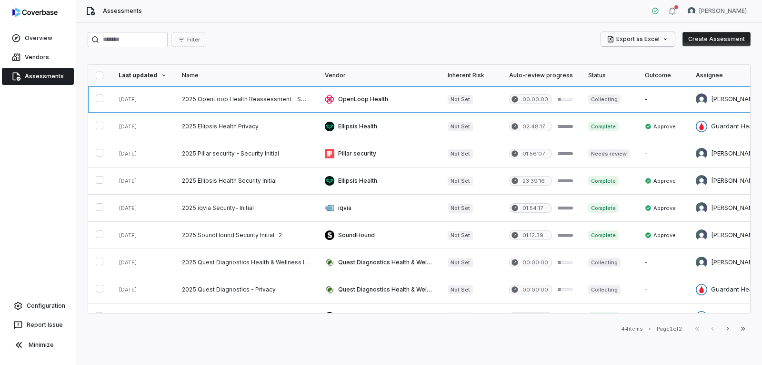
click at [673, 42] on html "Overview Vendors Assessments Configuration Report Issue Minimize Assessments [P…" at bounding box center [381, 182] width 762 height 365
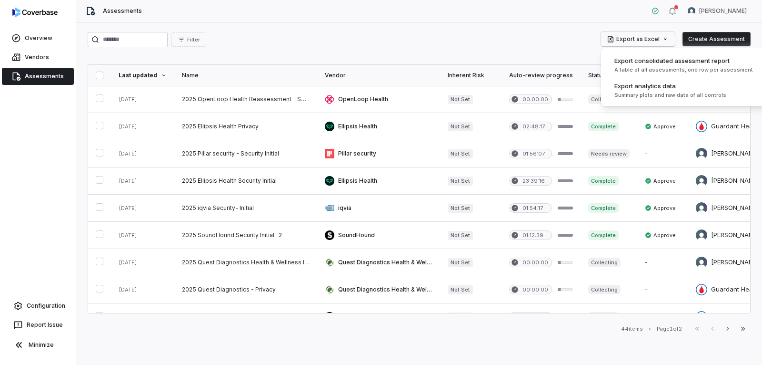
click at [562, 46] on html "Overview Vendors Assessments Configuration Report Issue Minimize Assessments [P…" at bounding box center [381, 182] width 762 height 365
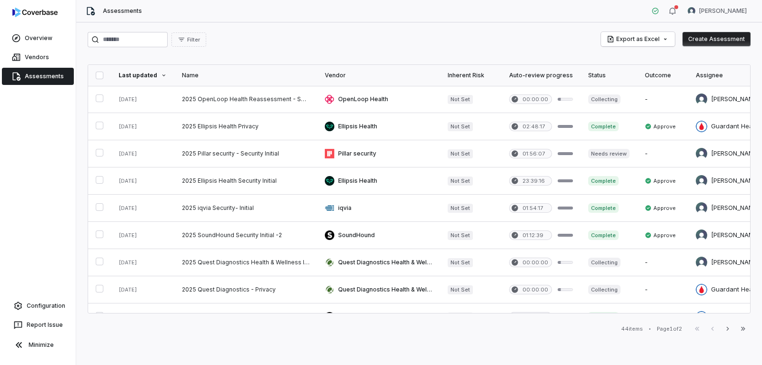
click at [700, 36] on button "Create Assessment" at bounding box center [717, 39] width 68 height 14
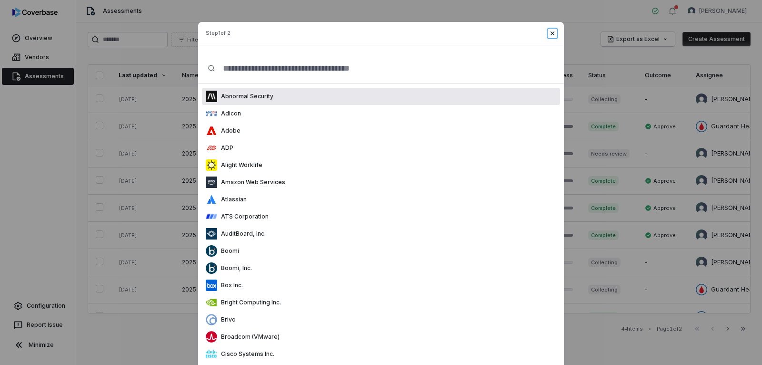
click at [549, 30] on icon "button" at bounding box center [553, 34] width 8 height 8
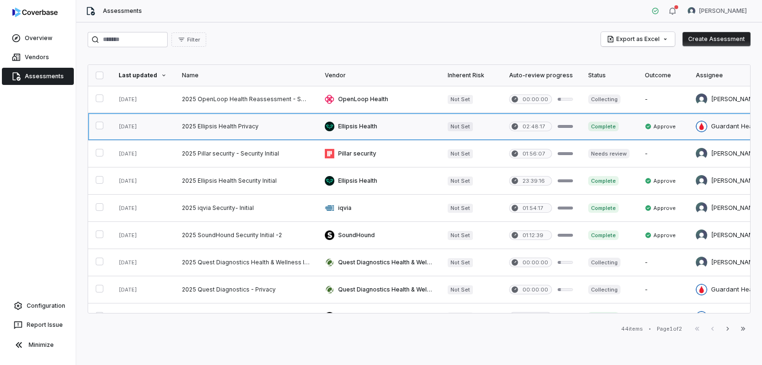
click at [219, 125] on link at bounding box center [245, 126] width 143 height 27
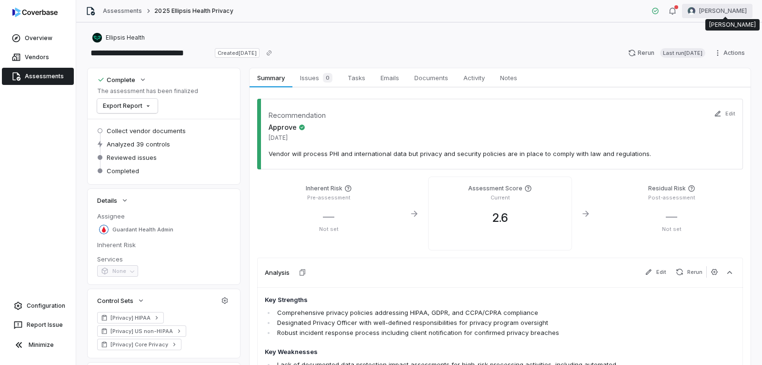
click at [718, 12] on html "**********" at bounding box center [381, 182] width 762 height 365
click at [716, 49] on div "Organization" at bounding box center [712, 48] width 73 height 15
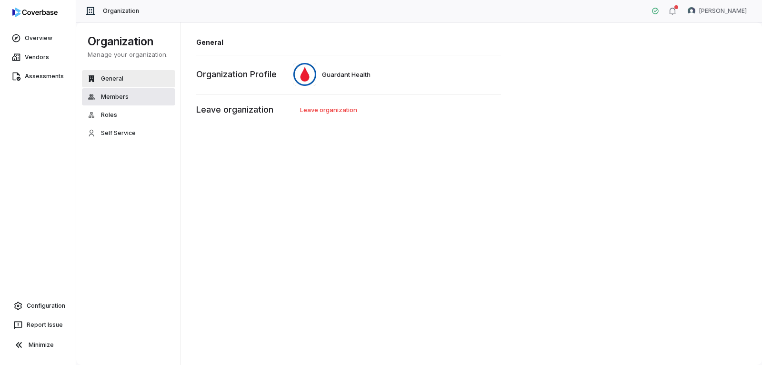
click at [123, 98] on span "Members" at bounding box center [115, 97] width 28 height 8
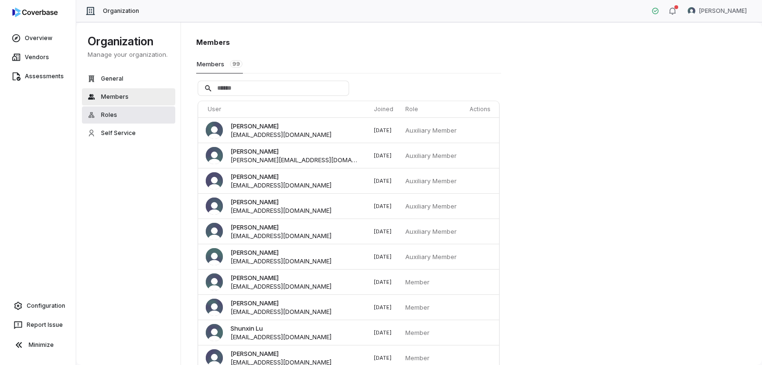
click at [114, 113] on span "Roles" at bounding box center [109, 115] width 16 height 8
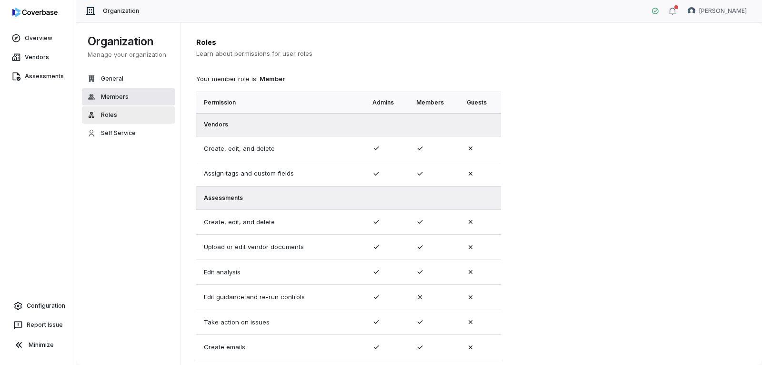
click at [119, 100] on span "Members" at bounding box center [115, 97] width 28 height 8
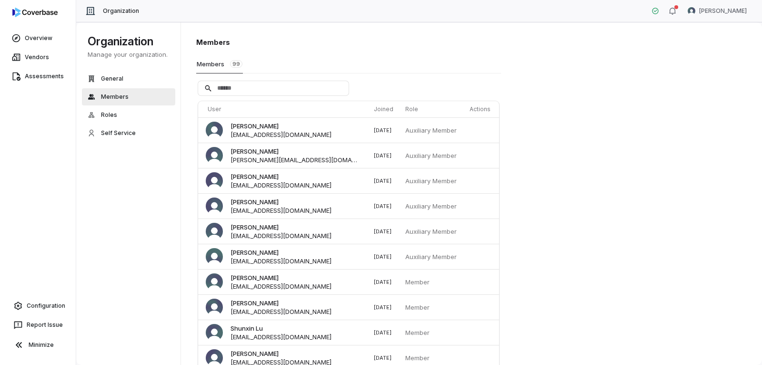
drag, startPoint x: 50, startPoint y: 6, endPoint x: 47, endPoint y: 12, distance: 6.8
click at [49, 7] on div at bounding box center [38, 14] width 76 height 29
click at [44, 14] on img at bounding box center [34, 13] width 45 height 10
click at [41, 40] on link "Overview" at bounding box center [38, 38] width 72 height 17
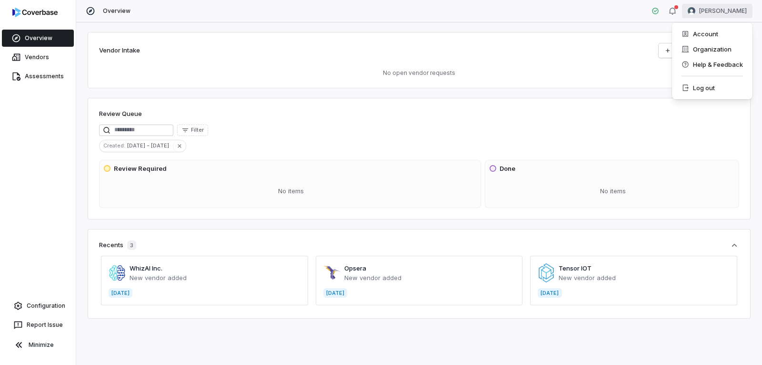
click at [742, 15] on html "Overview Vendors Assessments Configuration Report Issue Minimize Overview [PERS…" at bounding box center [381, 182] width 762 height 365
click at [714, 47] on div "Organization" at bounding box center [712, 48] width 73 height 15
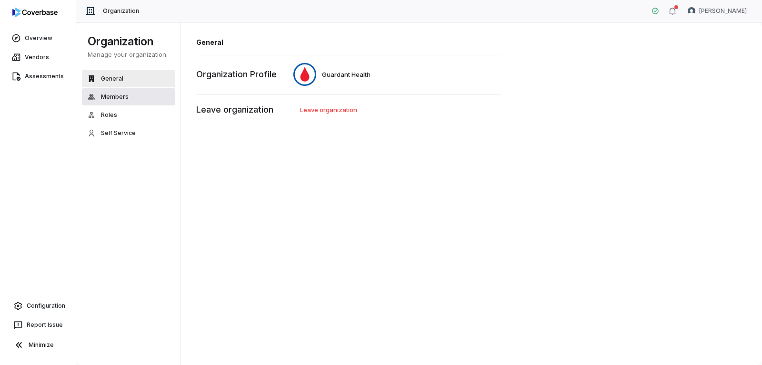
click at [133, 93] on button "Members" at bounding box center [128, 96] width 93 height 17
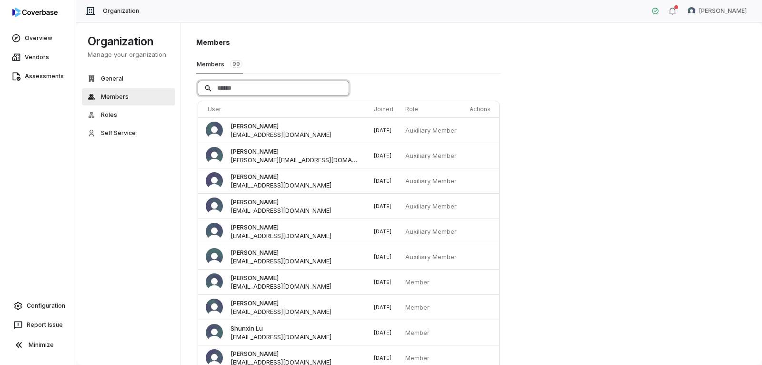
click at [293, 93] on input "Search" at bounding box center [273, 88] width 151 height 14
type input "*****"
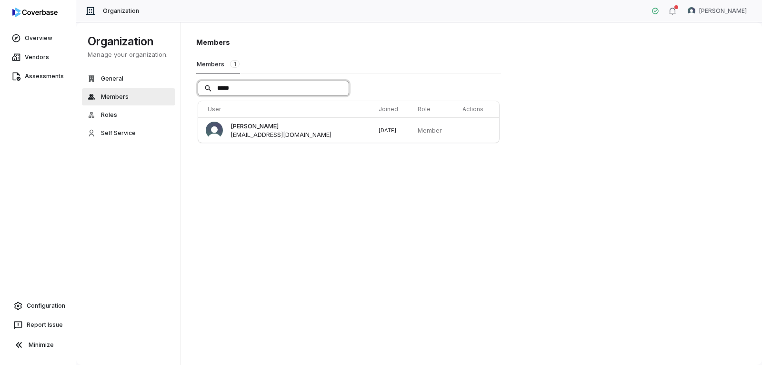
click at [342, 88] on input "*****" at bounding box center [273, 88] width 151 height 14
click at [340, 89] on input "*****" at bounding box center [273, 88] width 151 height 14
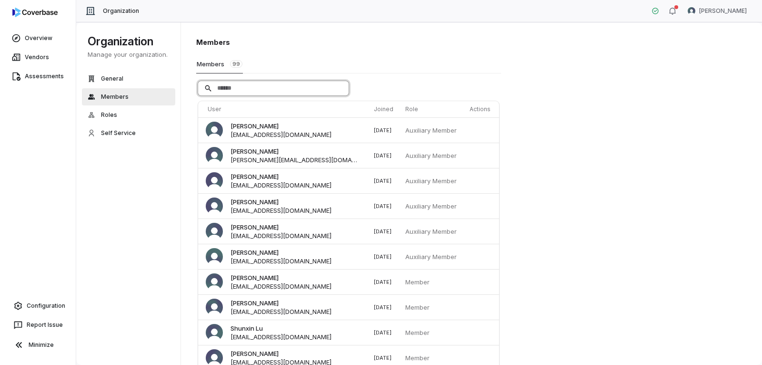
type input "*"
type input "*****"
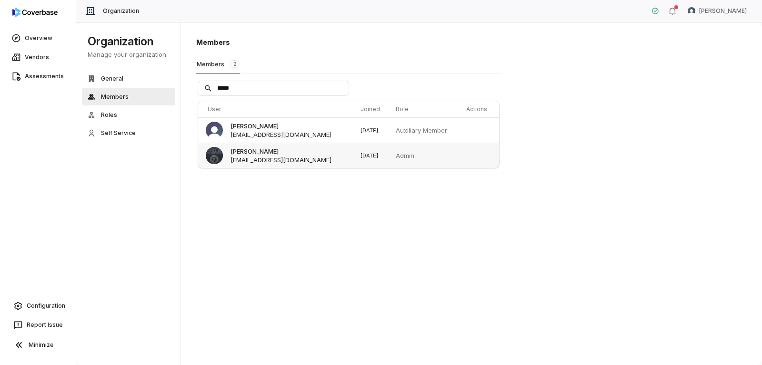
drag, startPoint x: 422, startPoint y: 156, endPoint x: 391, endPoint y: 155, distance: 30.5
click at [391, 155] on tr "[PERSON_NAME] [EMAIL_ADDRESS][DOMAIN_NAME] [DATE] Admin" at bounding box center [348, 154] width 301 height 25
click at [134, 117] on button "Roles" at bounding box center [128, 114] width 93 height 17
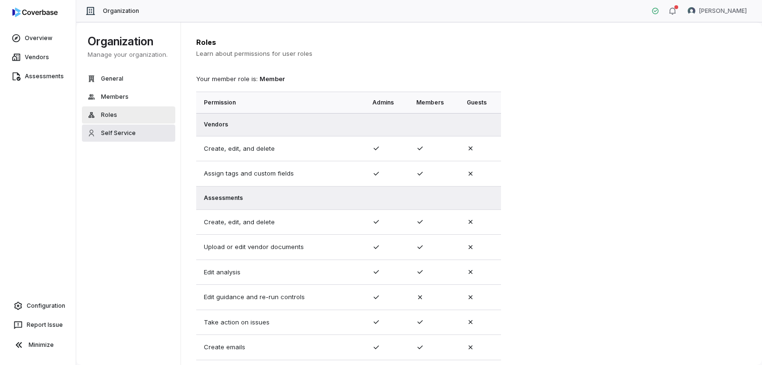
click at [128, 134] on span "Self Service" at bounding box center [118, 133] width 35 height 8
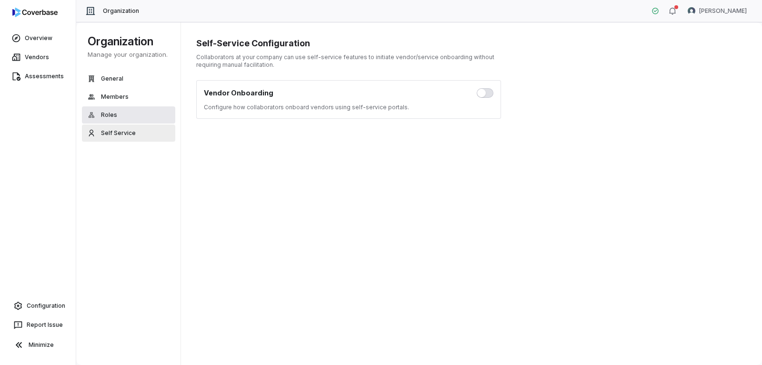
click at [129, 119] on button "Roles" at bounding box center [128, 114] width 93 height 17
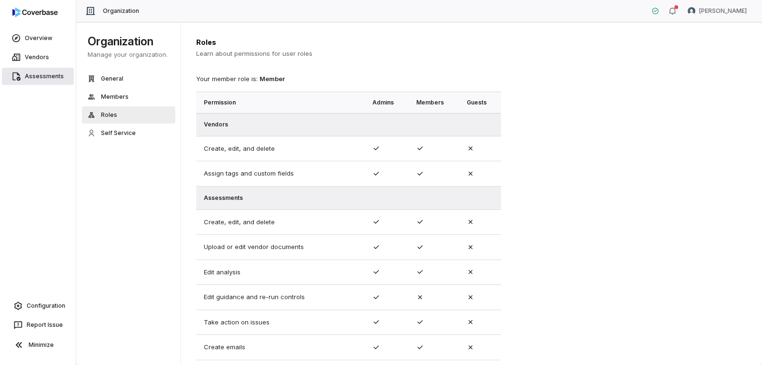
click at [49, 80] on link "Assessments" at bounding box center [38, 76] width 72 height 17
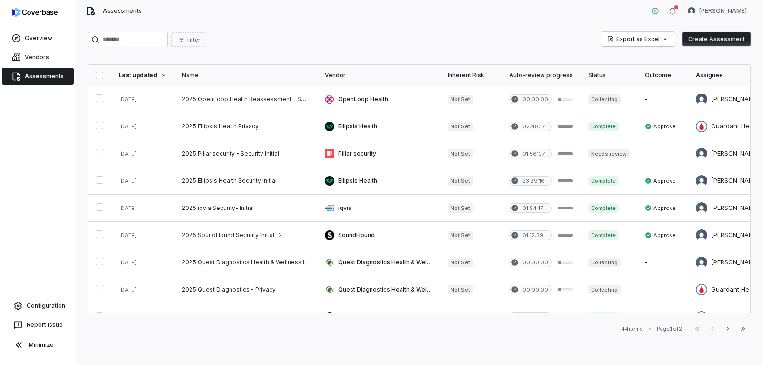
click at [56, 78] on link "Assessments" at bounding box center [38, 76] width 72 height 17
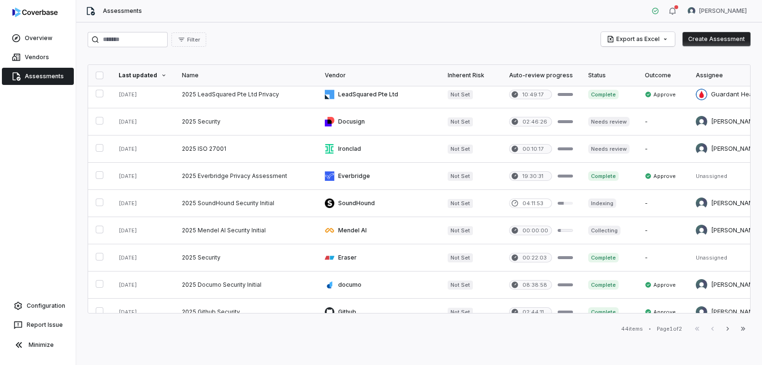
scroll to position [266, 0]
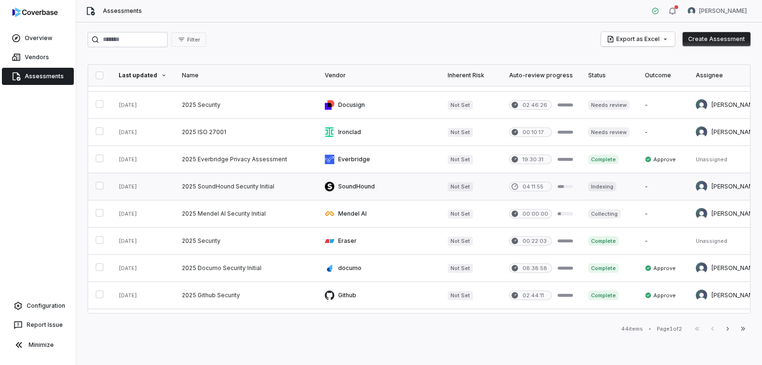
drag, startPoint x: 100, startPoint y: 186, endPoint x: 124, endPoint y: 191, distance: 24.8
click at [100, 185] on button "button" at bounding box center [100, 186] width 8 height 8
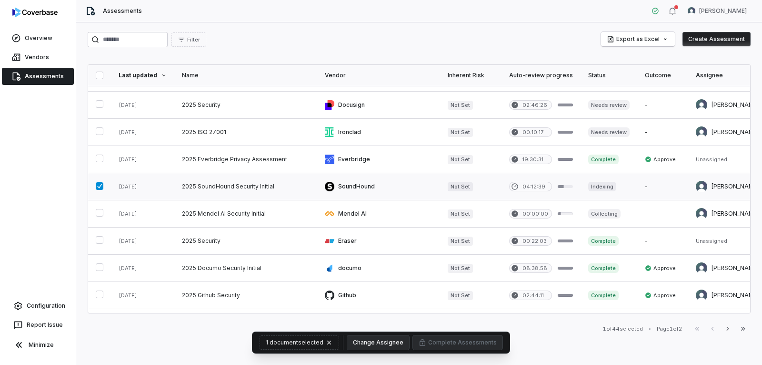
click at [243, 184] on link at bounding box center [245, 186] width 143 height 27
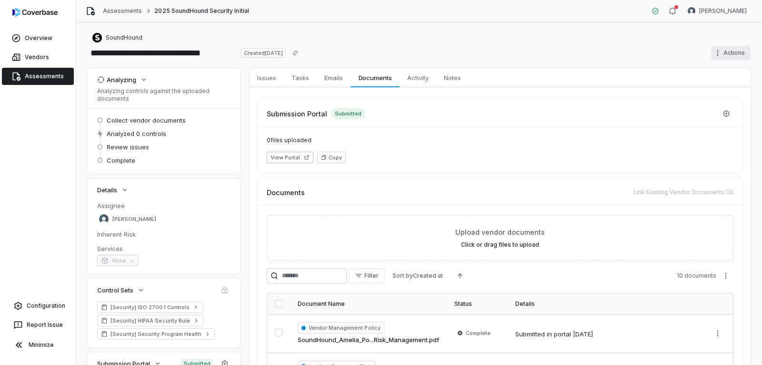
click at [716, 51] on html "**********" at bounding box center [381, 182] width 762 height 365
click at [716, 135] on div "Delete" at bounding box center [719, 135] width 69 height 15
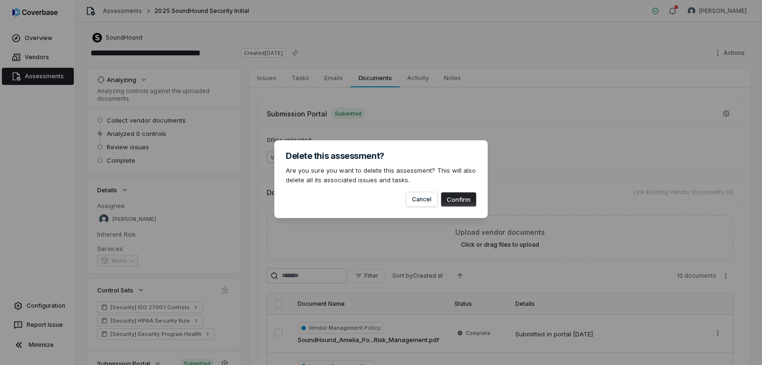
click at [463, 200] on button "Confirm" at bounding box center [458, 199] width 35 height 14
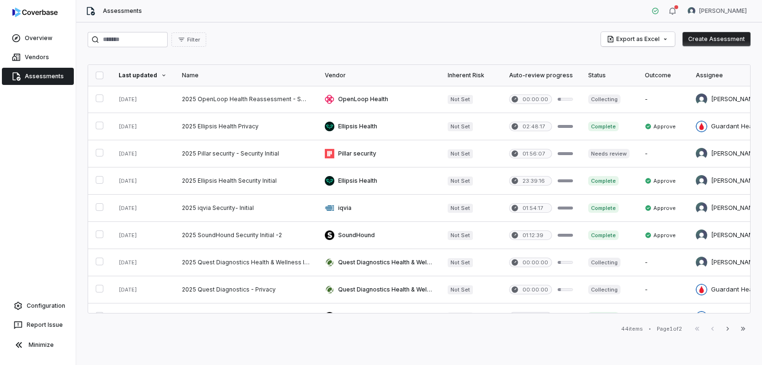
click at [608, 72] on div "Status" at bounding box center [609, 75] width 41 height 8
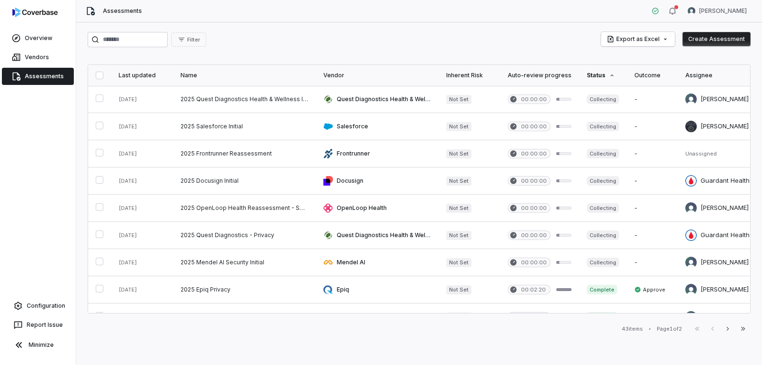
drag, startPoint x: 610, startPoint y: 75, endPoint x: 614, endPoint y: 81, distance: 6.6
click at [611, 76] on icon at bounding box center [612, 75] width 6 height 6
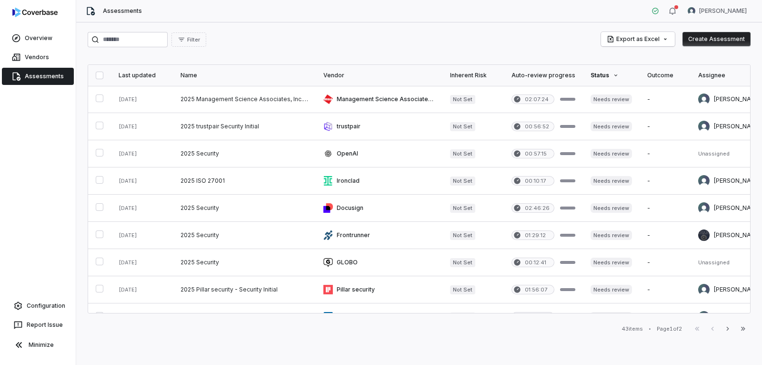
click at [617, 70] on th "Status" at bounding box center [611, 75] width 57 height 21
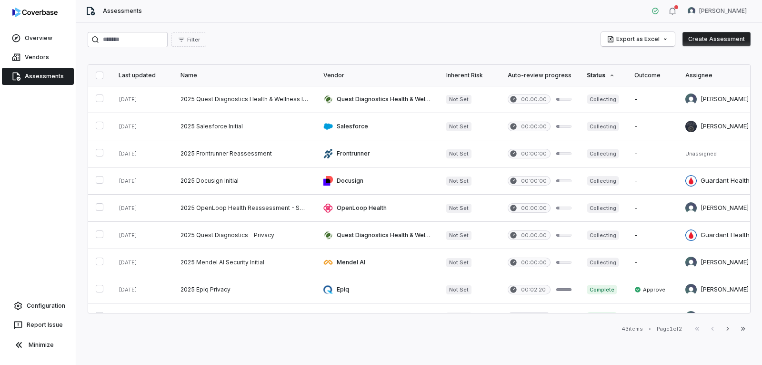
click at [599, 76] on div "Status" at bounding box center [603, 75] width 32 height 8
